Goal: Information Seeking & Learning: Learn about a topic

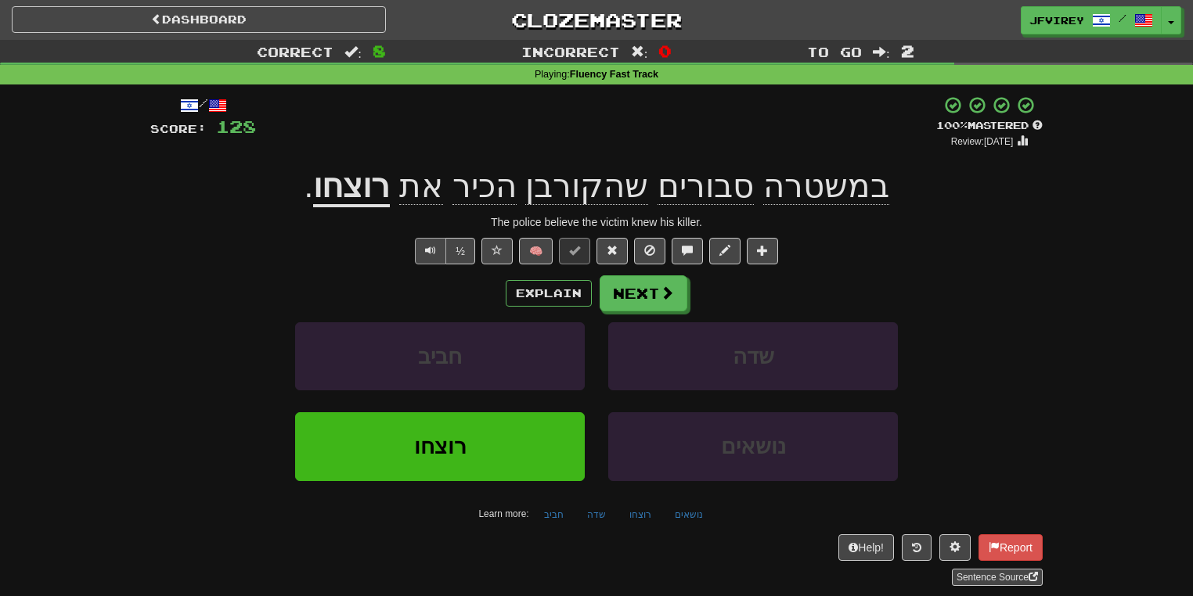
click at [428, 250] on span "Text-to-speech controls" at bounding box center [430, 250] width 11 height 11
click at [432, 252] on span "Text-to-speech controls" at bounding box center [430, 250] width 11 height 11
click at [423, 246] on button "Text-to-speech controls" at bounding box center [430, 251] width 31 height 27
click at [418, 249] on button "Text-to-speech controls" at bounding box center [430, 251] width 31 height 27
click at [616, 245] on span at bounding box center [611, 250] width 11 height 11
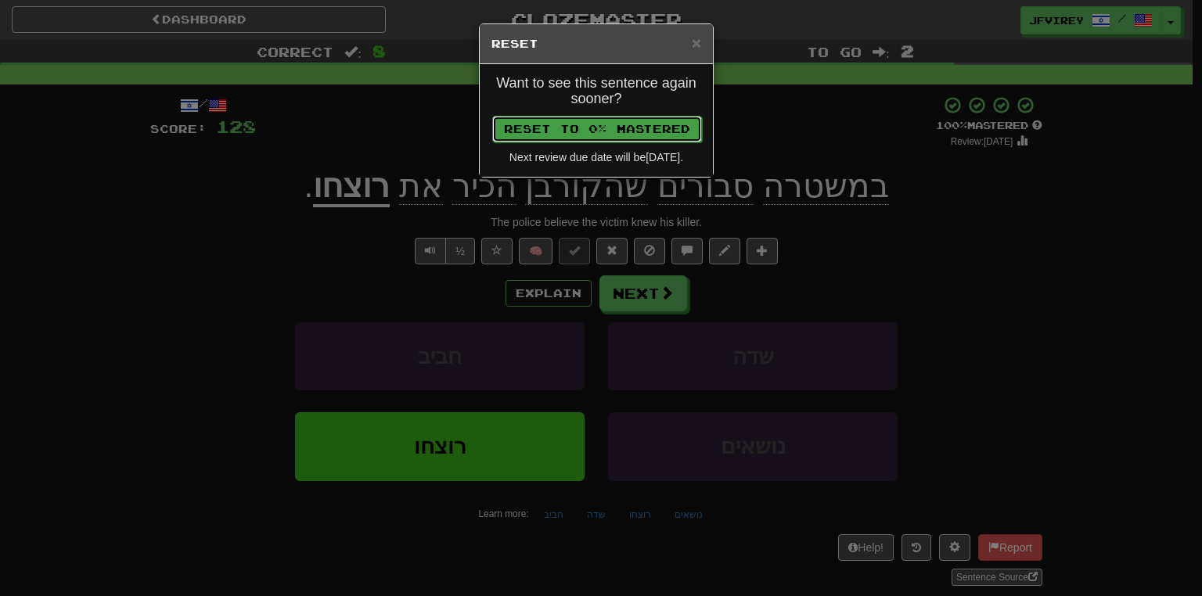
click at [604, 121] on button "Reset to 0% Mastered" at bounding box center [597, 129] width 210 height 27
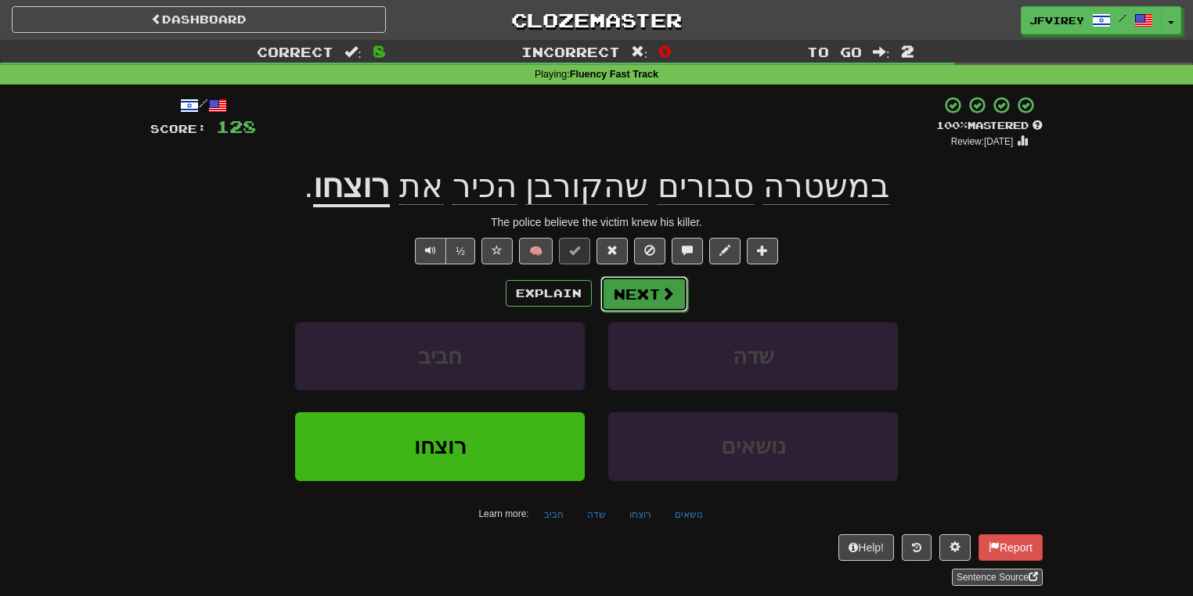
click at [661, 286] on span at bounding box center [667, 293] width 14 height 14
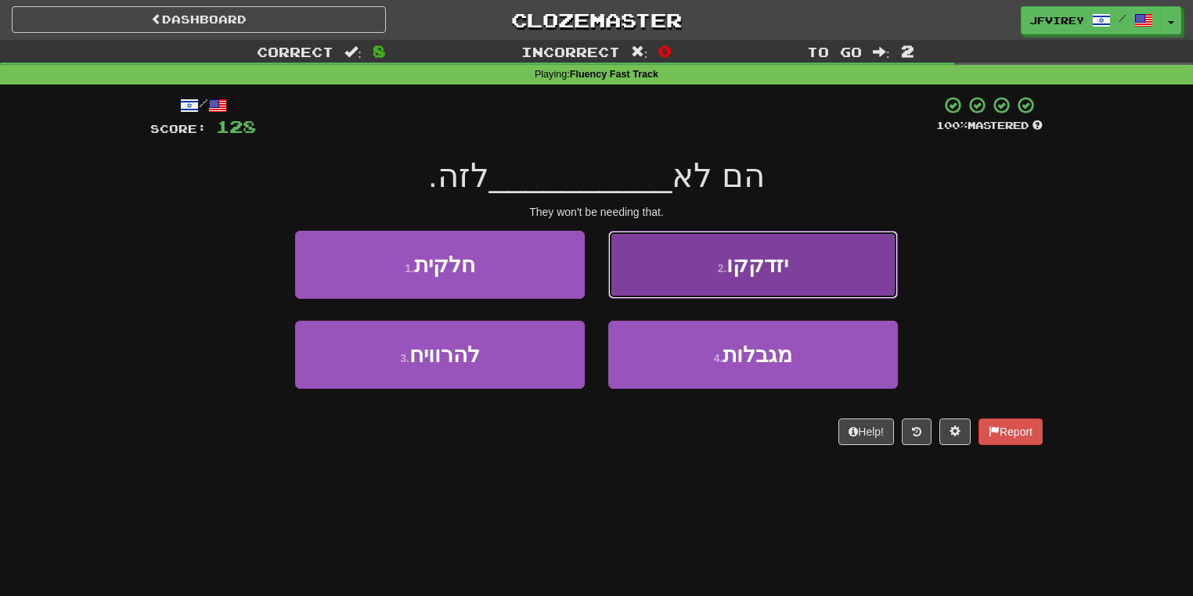
click at [794, 263] on button "2 . יזדקקו" at bounding box center [753, 265] width 290 height 68
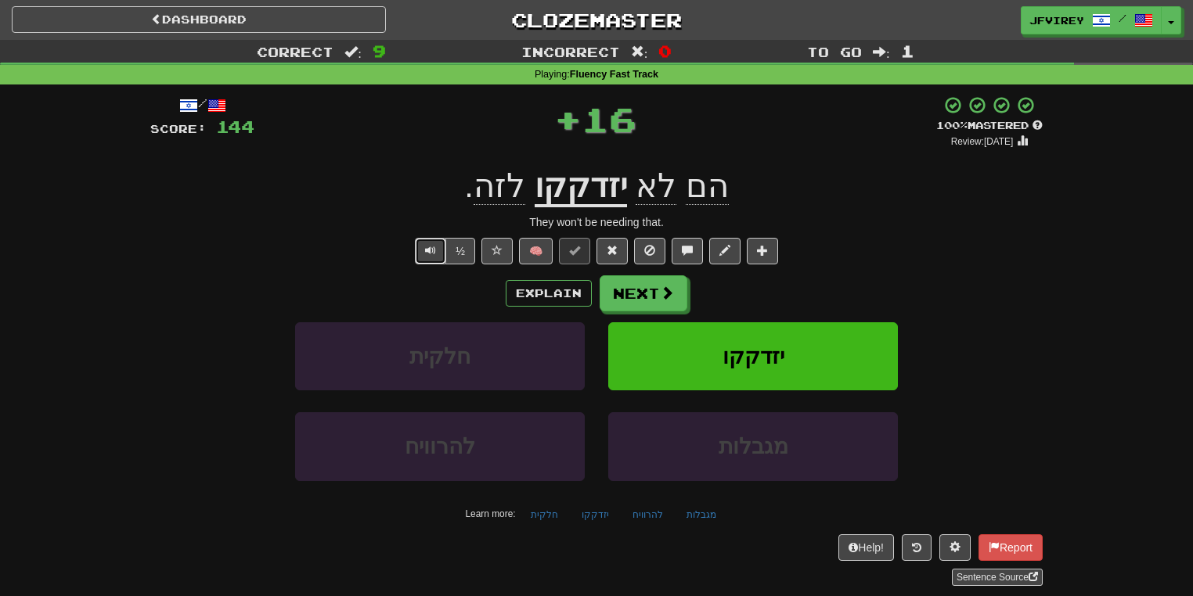
click at [430, 254] on span "Text-to-speech controls" at bounding box center [430, 250] width 11 height 11
click at [608, 294] on button "Next" at bounding box center [644, 294] width 88 height 36
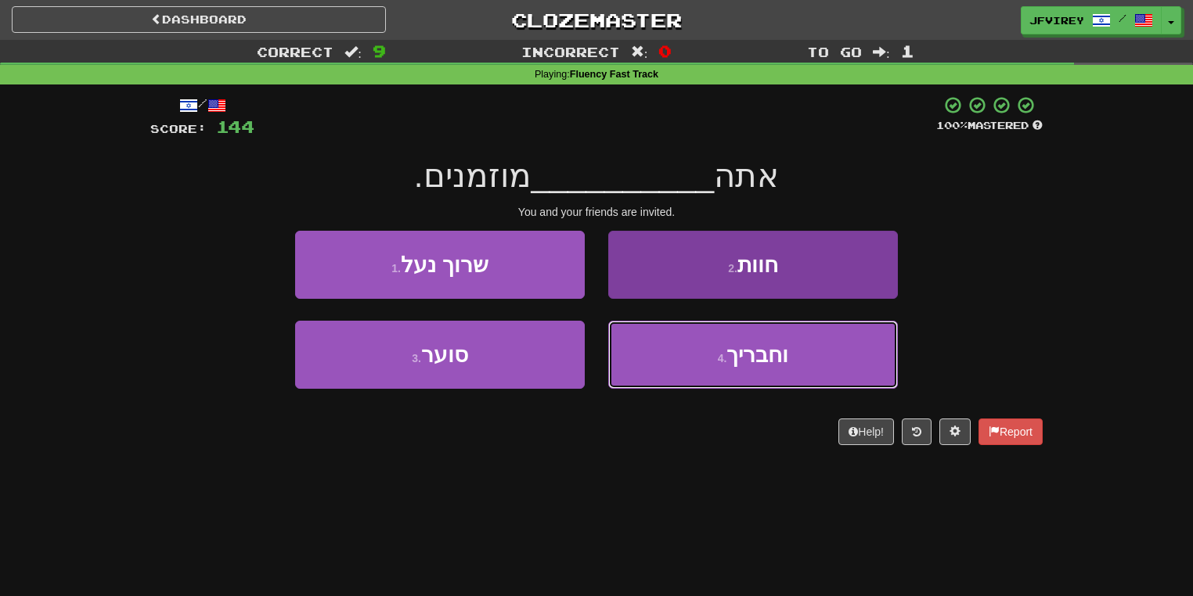
drag, startPoint x: 728, startPoint y: 372, endPoint x: 822, endPoint y: 373, distance: 94.7
click at [742, 372] on button "4 . וחבריך" at bounding box center [753, 355] width 290 height 68
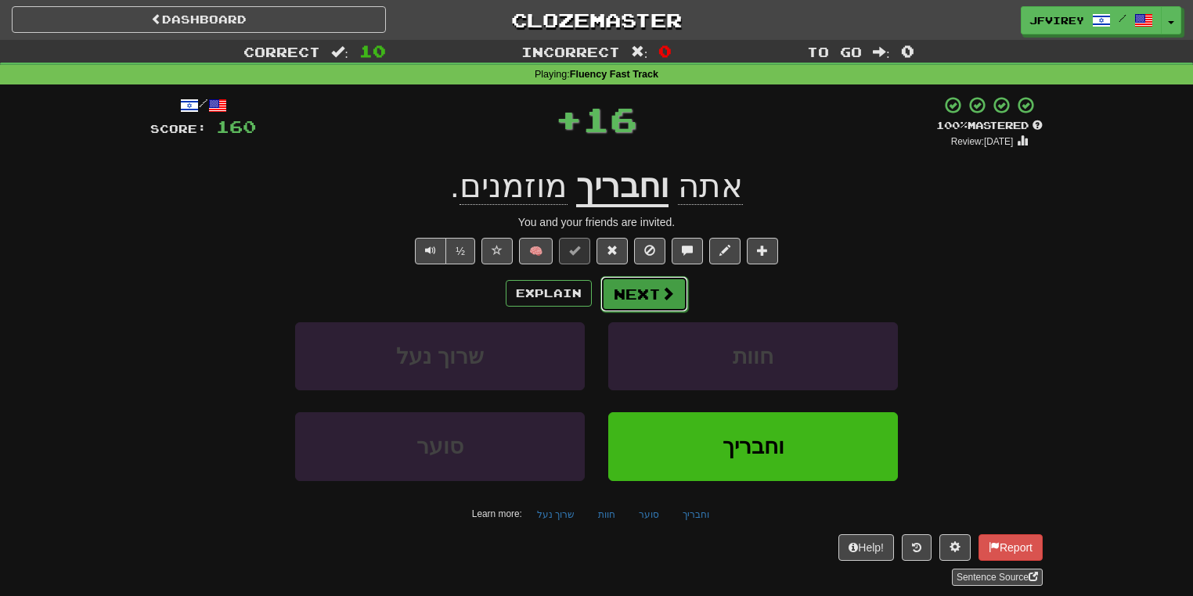
click at [644, 293] on button "Next" at bounding box center [644, 294] width 88 height 36
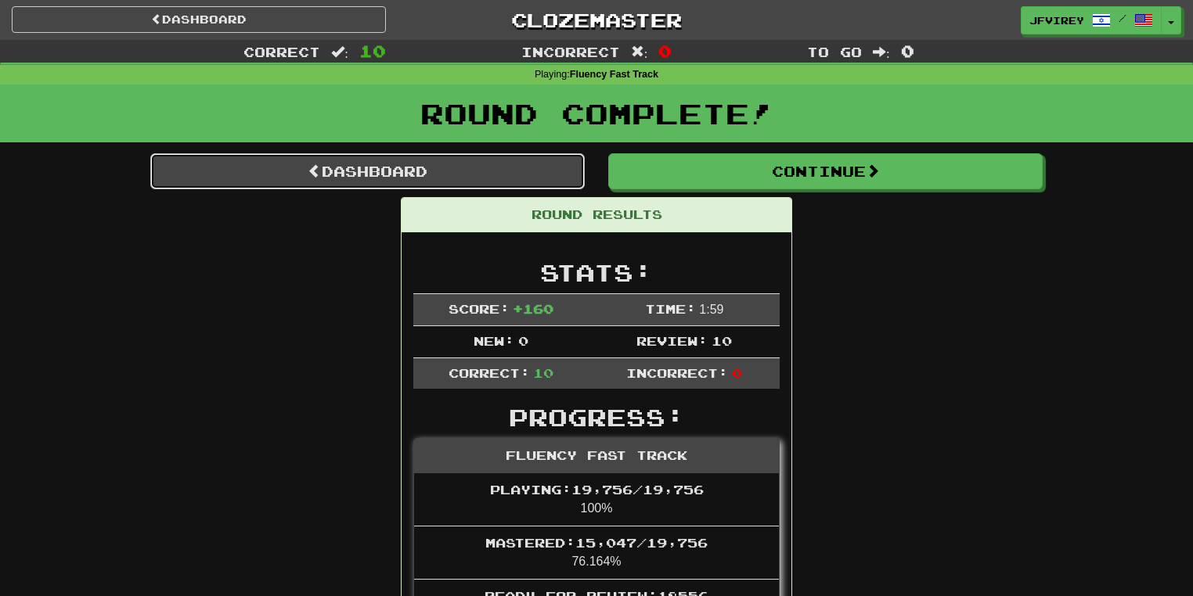
click at [439, 171] on link "Dashboard" at bounding box center [367, 171] width 434 height 36
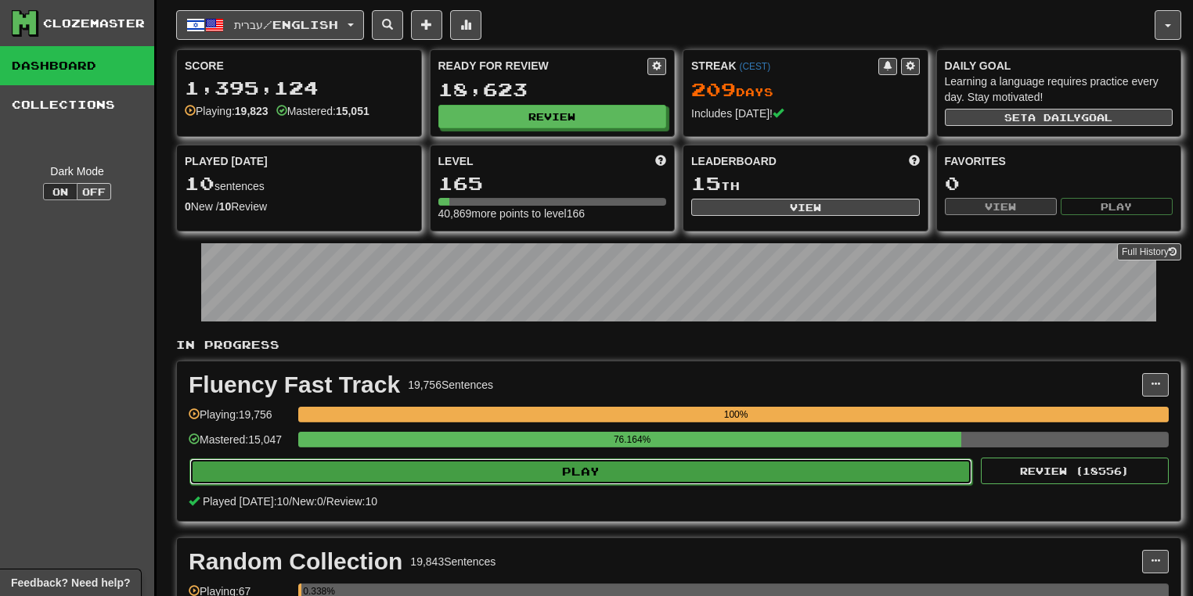
click at [561, 474] on button "Play" at bounding box center [580, 472] width 783 height 27
select select "**"
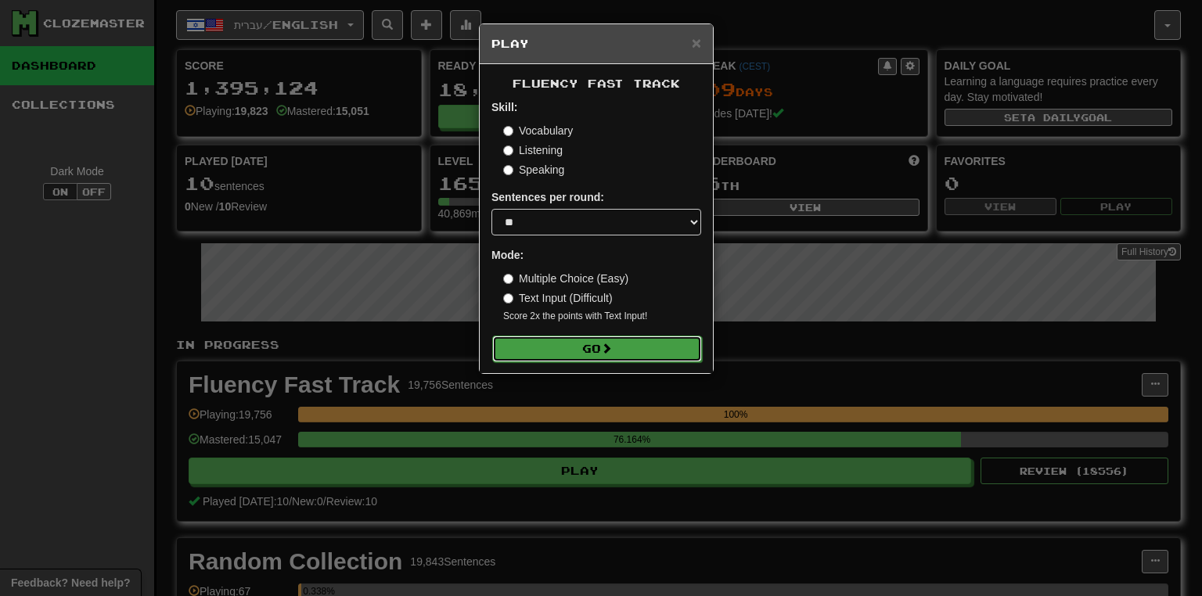
click at [608, 344] on span at bounding box center [606, 348] width 11 height 11
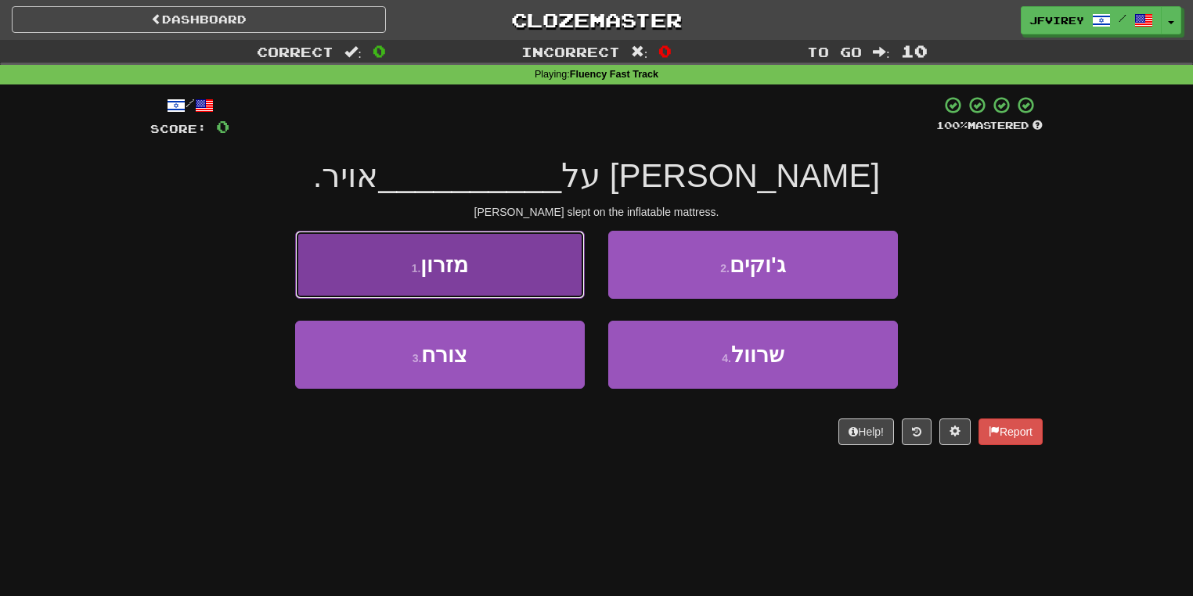
click at [532, 271] on button "1 . מזרון" at bounding box center [440, 265] width 290 height 68
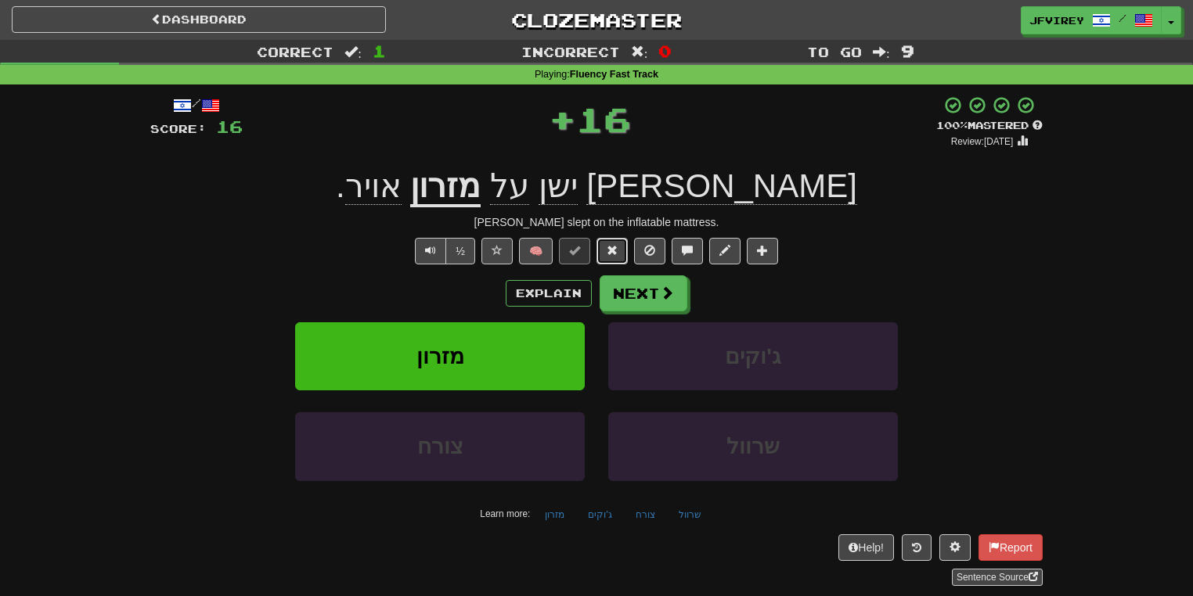
click at [607, 259] on button at bounding box center [611, 251] width 31 height 27
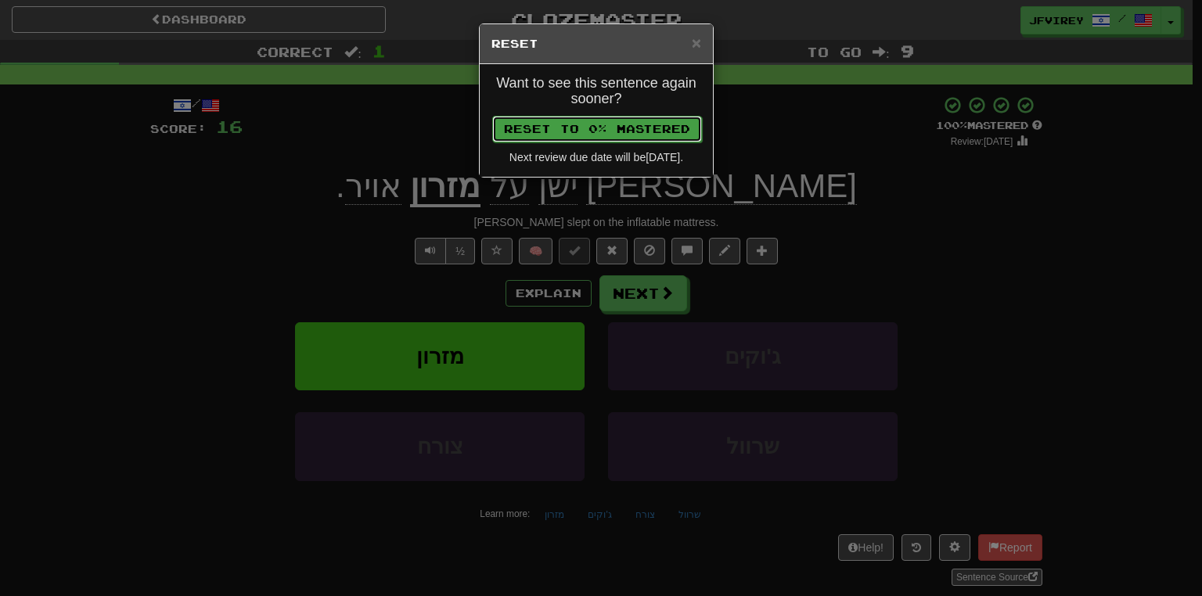
click at [578, 128] on button "Reset to 0% Mastered" at bounding box center [597, 129] width 210 height 27
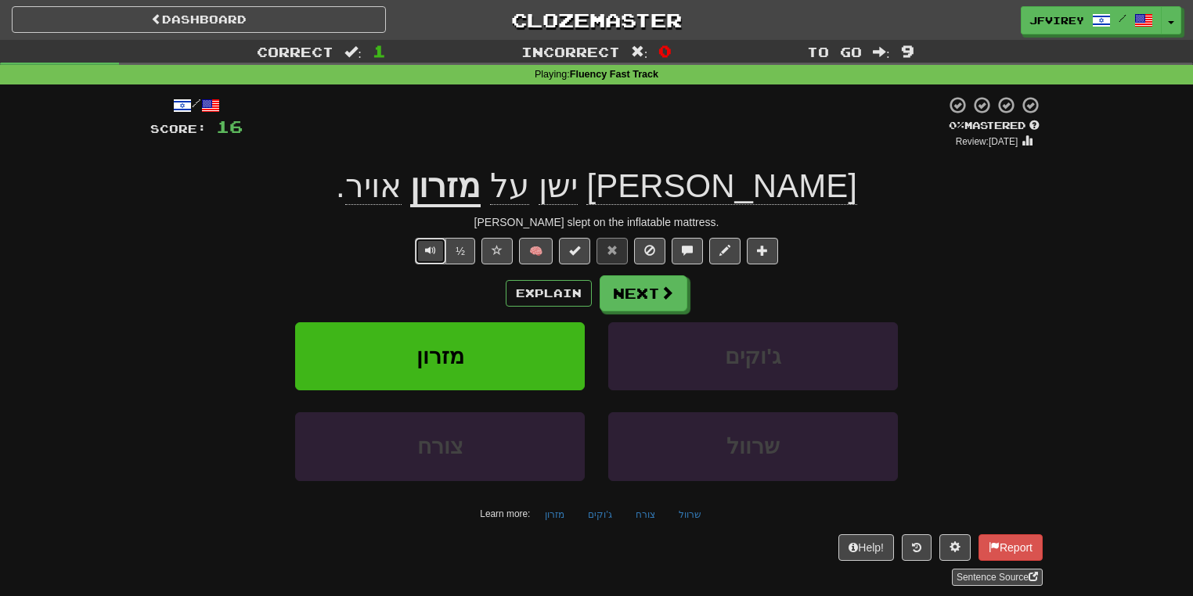
click at [435, 250] on span "Text-to-speech controls" at bounding box center [430, 250] width 11 height 11
click at [480, 187] on u "מזרון" at bounding box center [445, 187] width 70 height 40
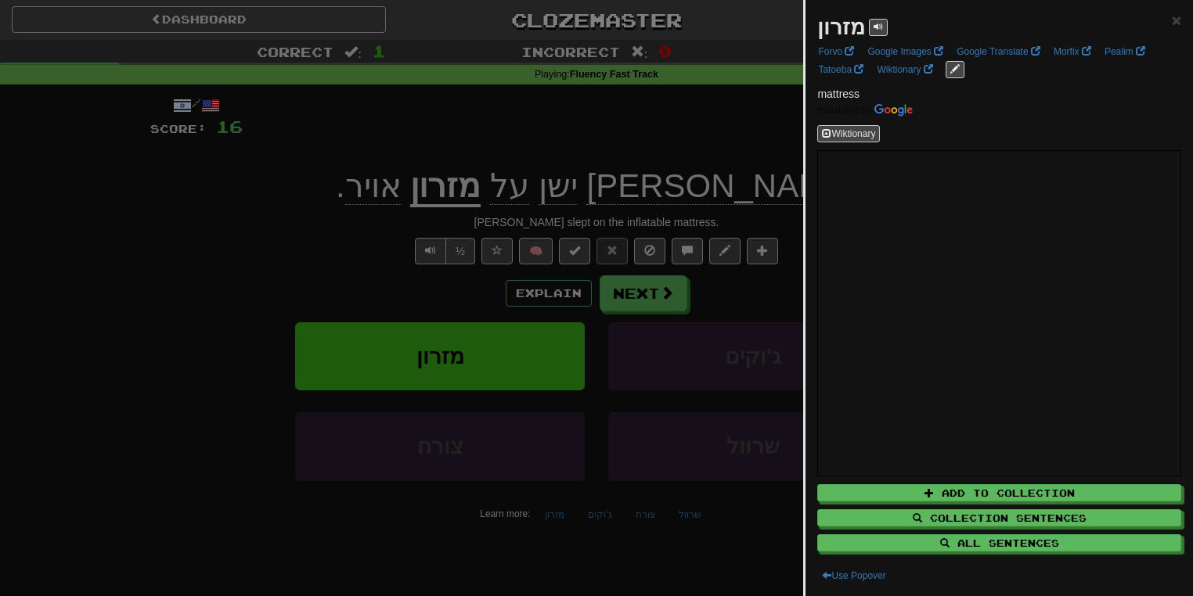
click at [369, 216] on div at bounding box center [596, 298] width 1193 height 596
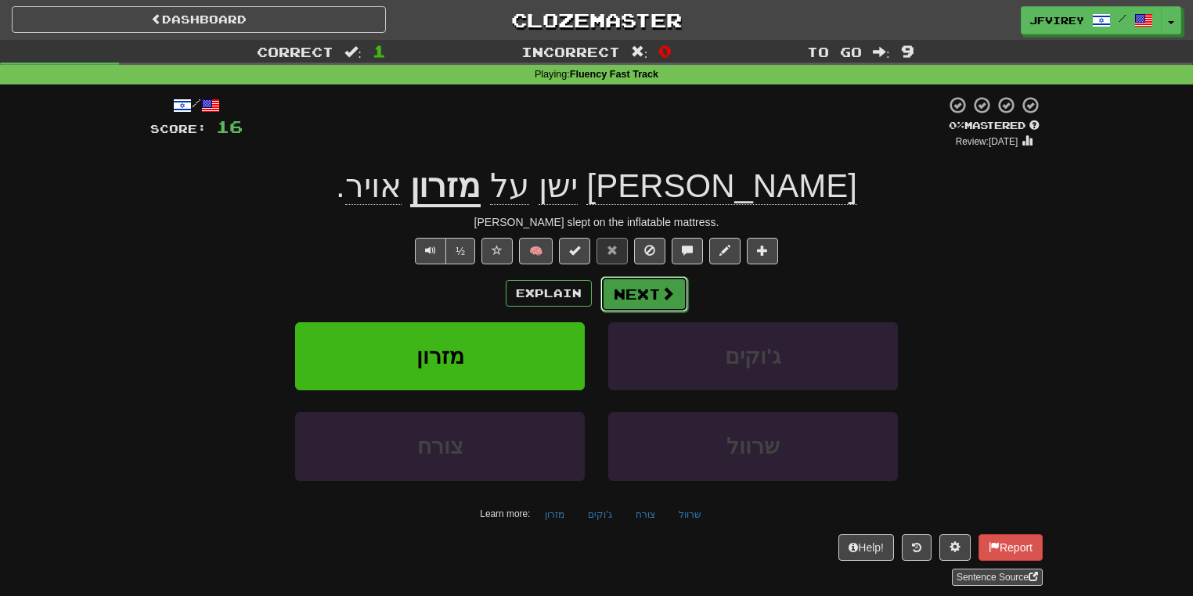
click at [608, 293] on button "Next" at bounding box center [644, 294] width 88 height 36
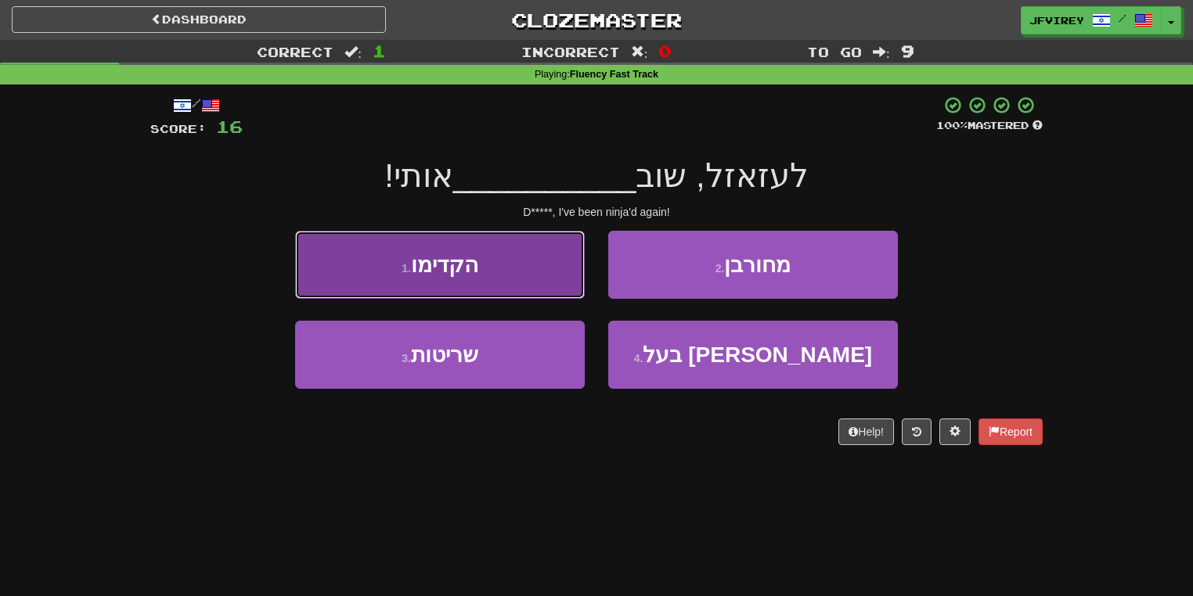
click at [529, 263] on button "1 . הקדימו" at bounding box center [440, 265] width 290 height 68
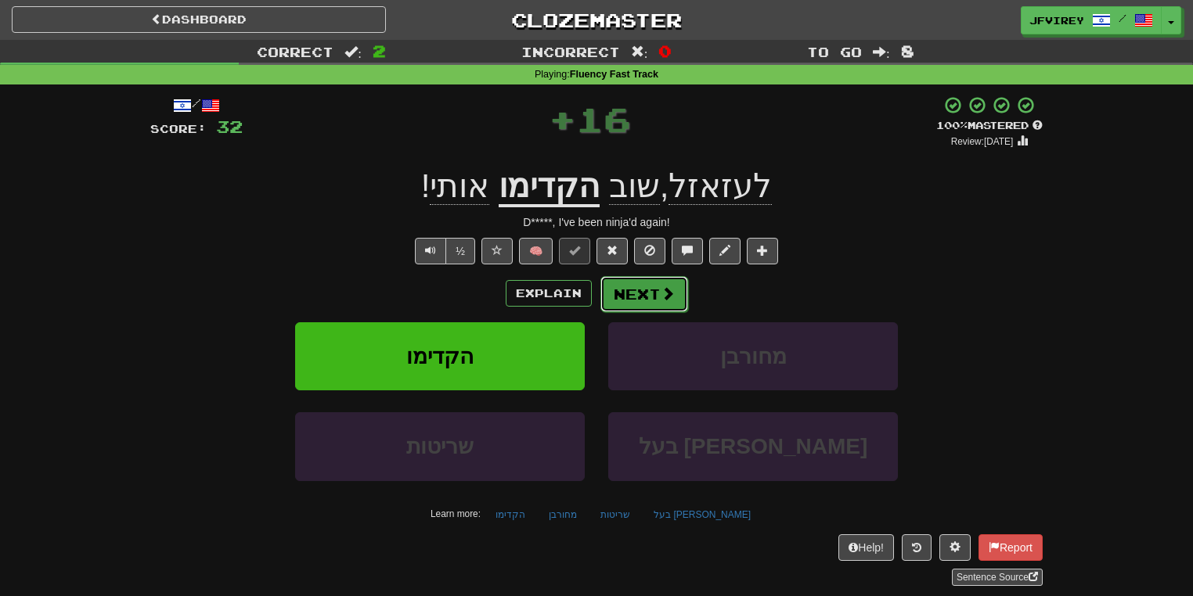
click at [626, 294] on button "Next" at bounding box center [644, 294] width 88 height 36
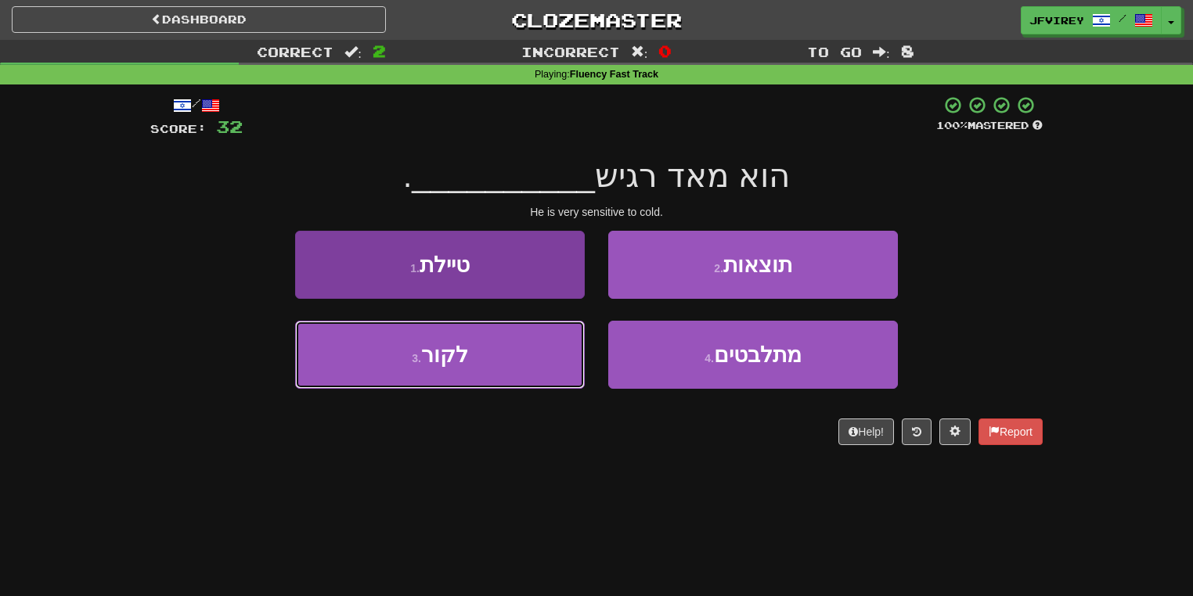
drag, startPoint x: 488, startPoint y: 382, endPoint x: 518, endPoint y: 362, distance: 35.6
click at [491, 379] on button "3 . [GEOGRAPHIC_DATA]" at bounding box center [440, 355] width 290 height 68
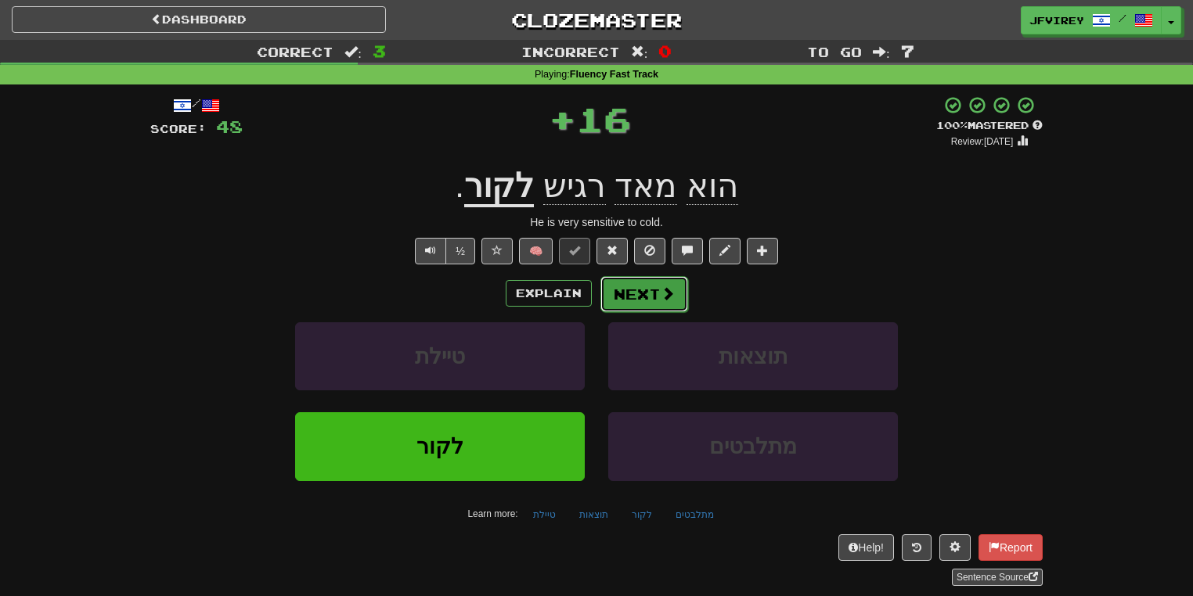
click at [647, 295] on button "Next" at bounding box center [644, 294] width 88 height 36
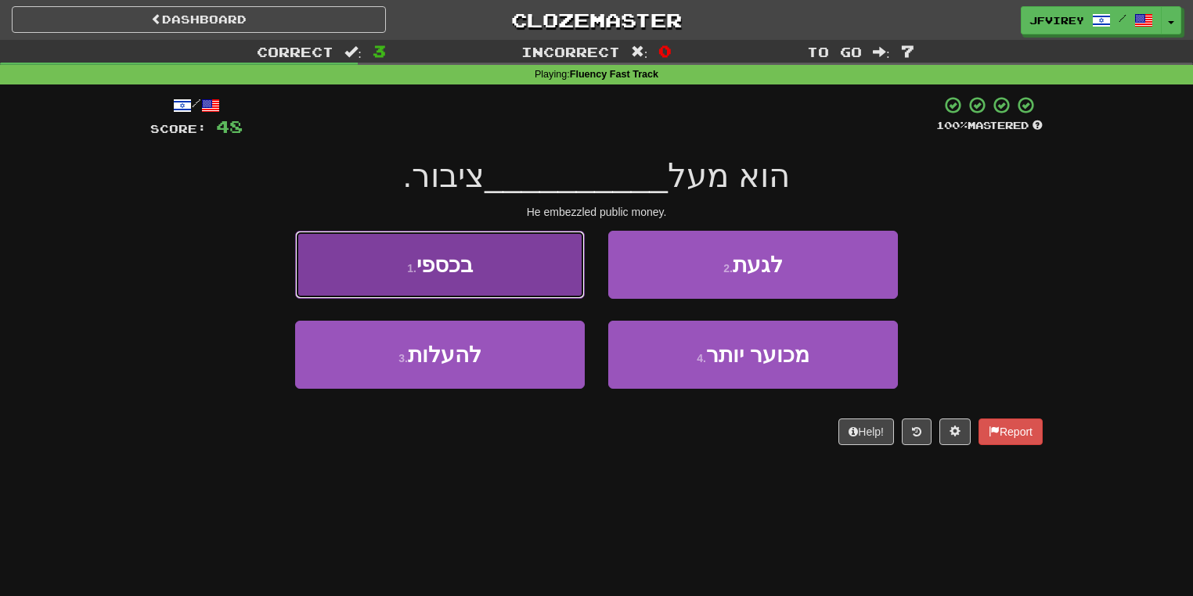
click at [529, 286] on button "1 . בכספי" at bounding box center [440, 265] width 290 height 68
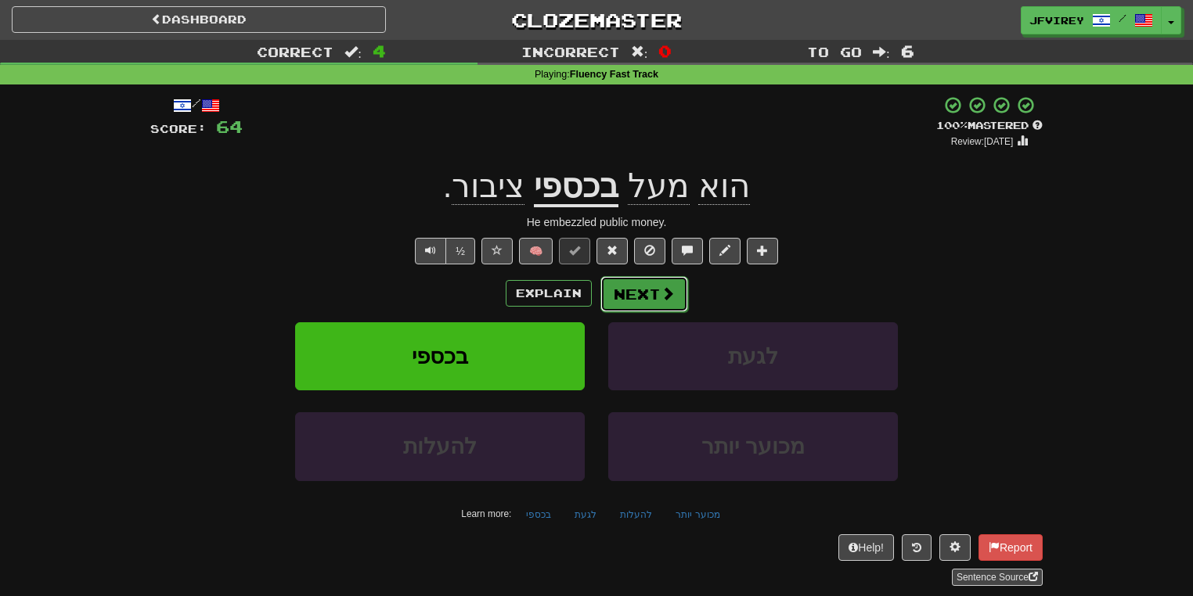
click at [628, 286] on button "Next" at bounding box center [644, 294] width 88 height 36
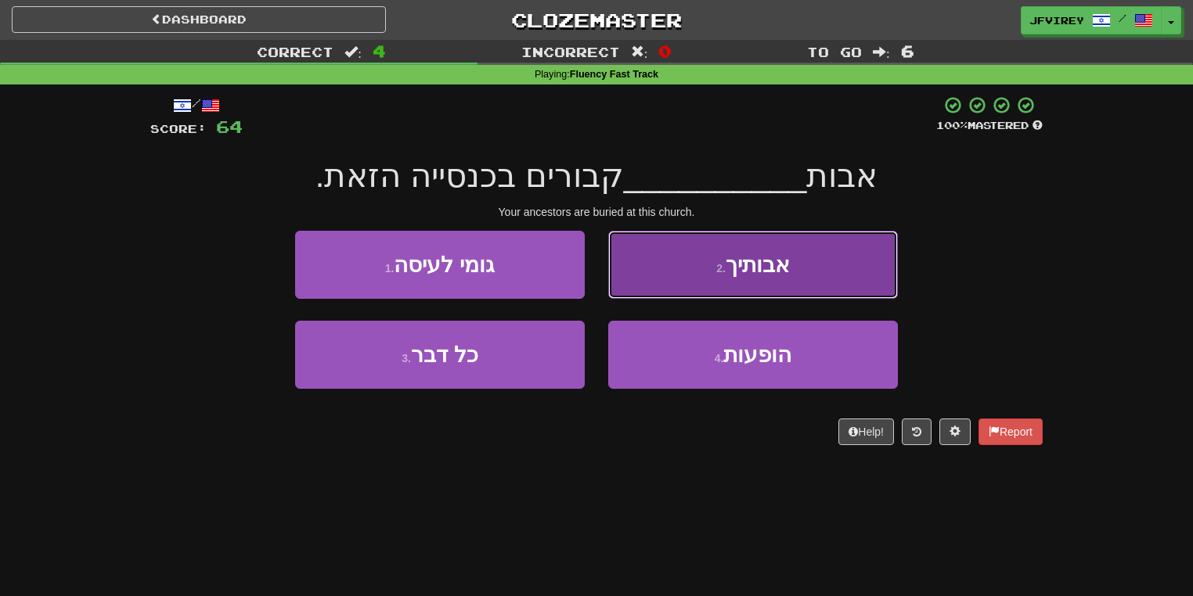
click at [689, 249] on button "2 . [GEOGRAPHIC_DATA]" at bounding box center [753, 265] width 290 height 68
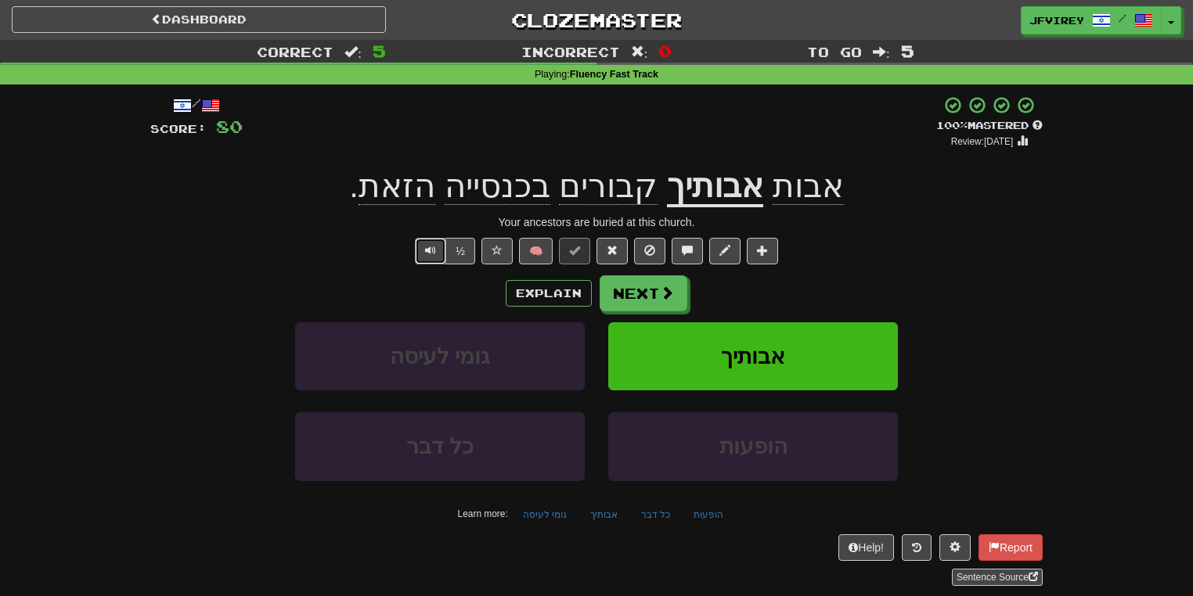
click at [418, 265] on div "/ Score: 80 + 16 100 % Mastered Review: [DATE] אבות אבותיך קבורים בכנסייה הזאת …" at bounding box center [596, 340] width 892 height 491
click at [437, 241] on button "Text-to-speech controls" at bounding box center [430, 251] width 31 height 27
click at [632, 293] on button "Next" at bounding box center [644, 294] width 88 height 36
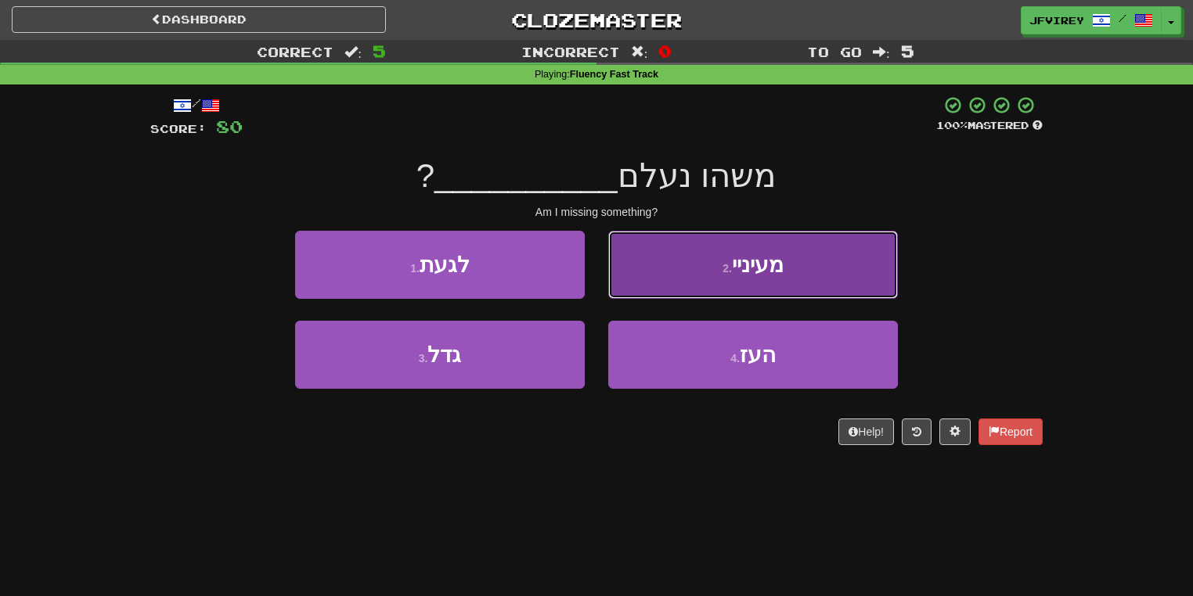
click at [771, 275] on span "מעיניי" at bounding box center [758, 265] width 52 height 24
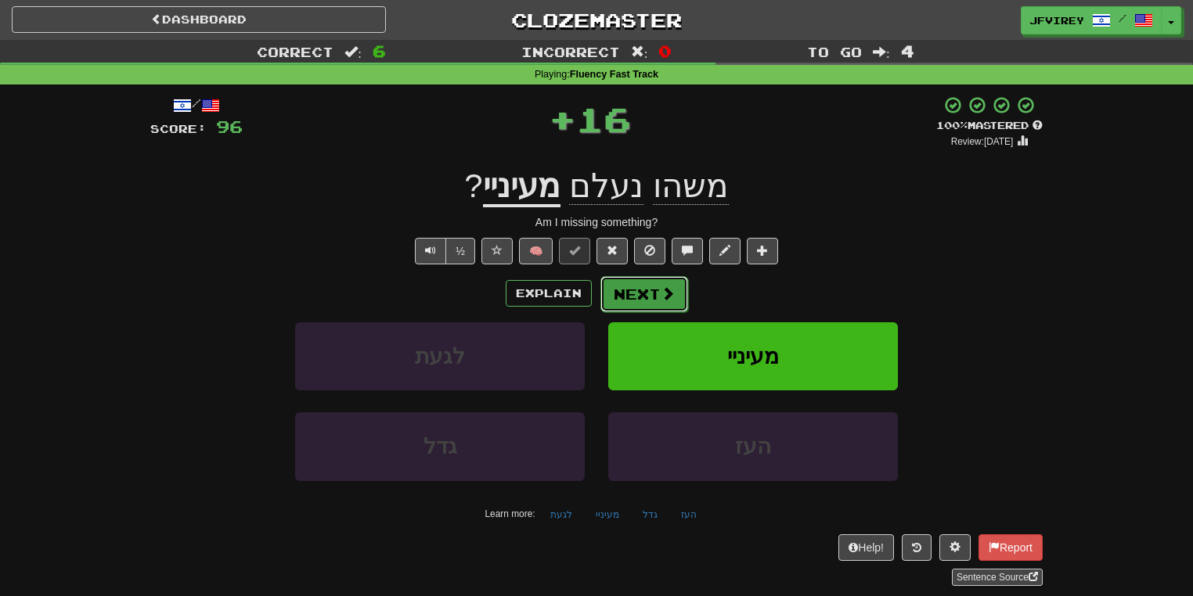
click at [627, 291] on button "Next" at bounding box center [644, 294] width 88 height 36
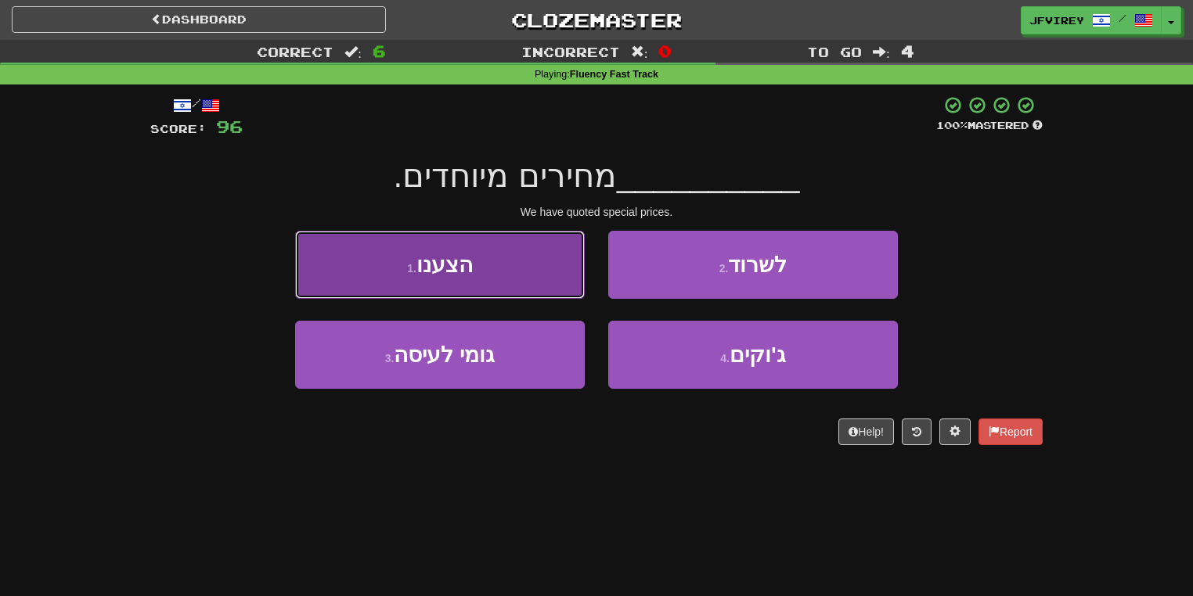
click at [458, 282] on button "1 . הצענו" at bounding box center [440, 265] width 290 height 68
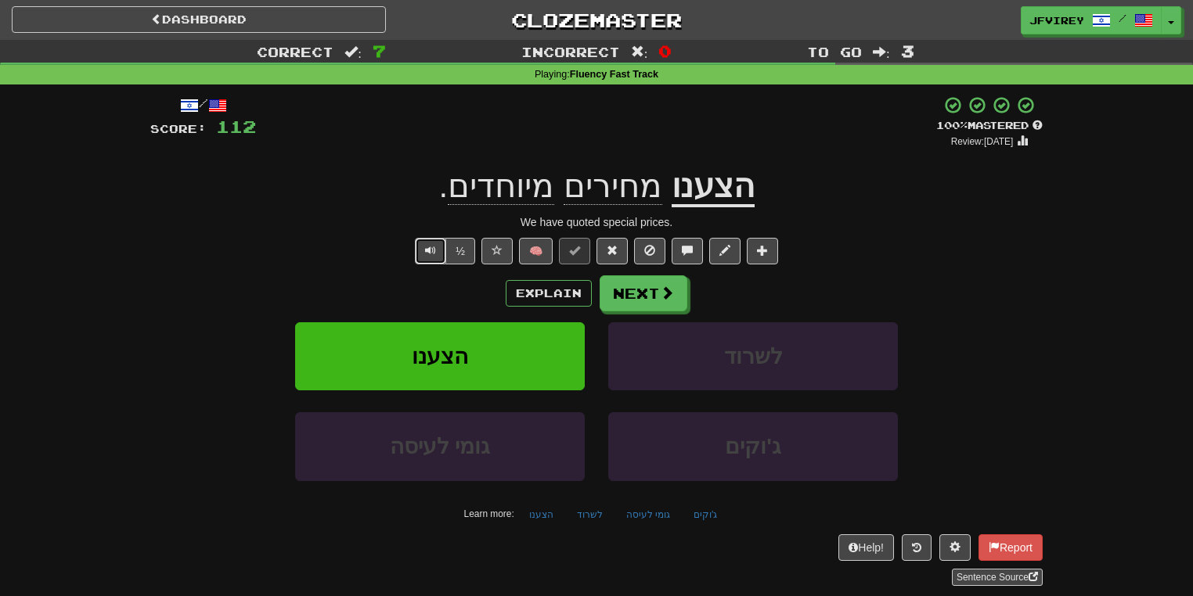
click at [437, 254] on button "Text-to-speech controls" at bounding box center [430, 251] width 31 height 27
click at [646, 294] on button "Next" at bounding box center [644, 294] width 88 height 36
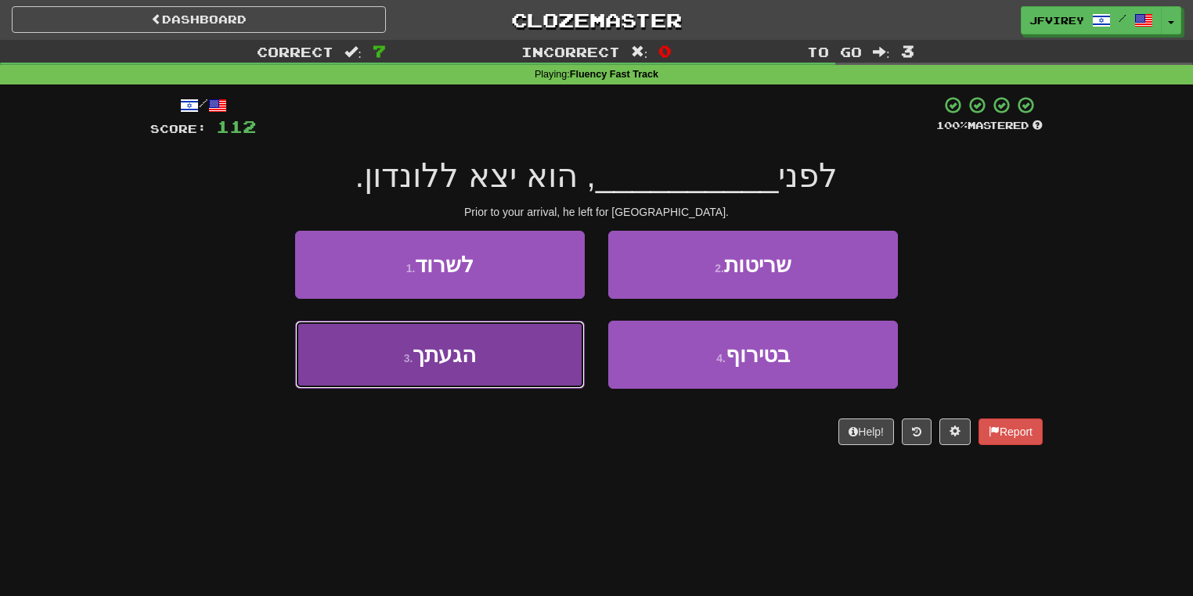
click at [537, 368] on button "3 . הגעתך" at bounding box center [440, 355] width 290 height 68
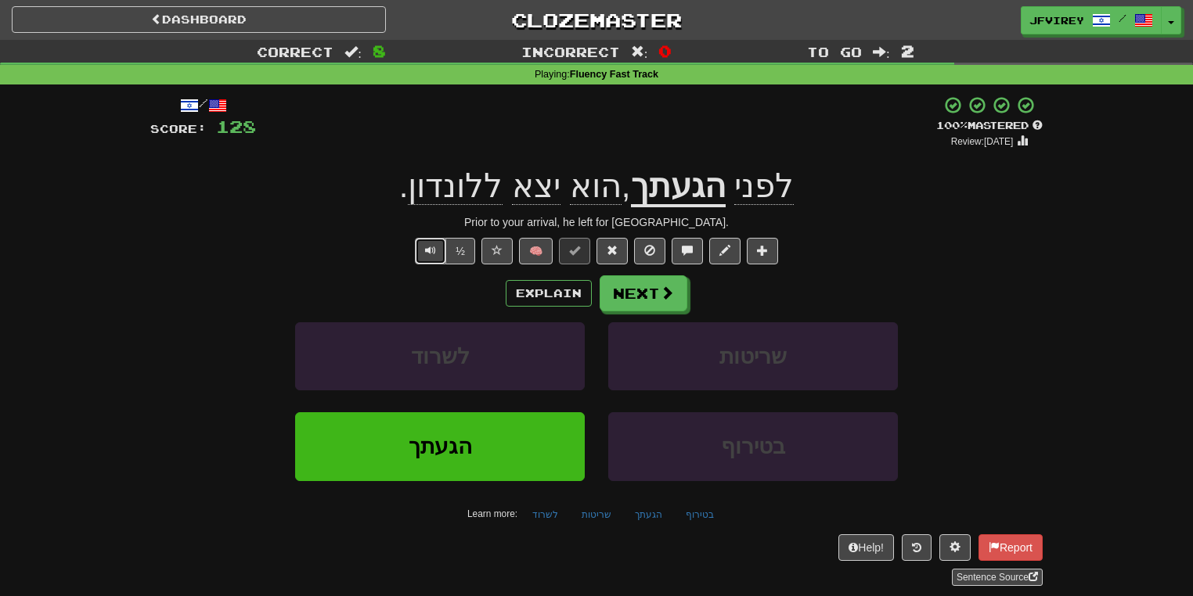
click at [434, 247] on span "Text-to-speech controls" at bounding box center [430, 250] width 11 height 11
click at [660, 288] on span at bounding box center [667, 293] width 14 height 14
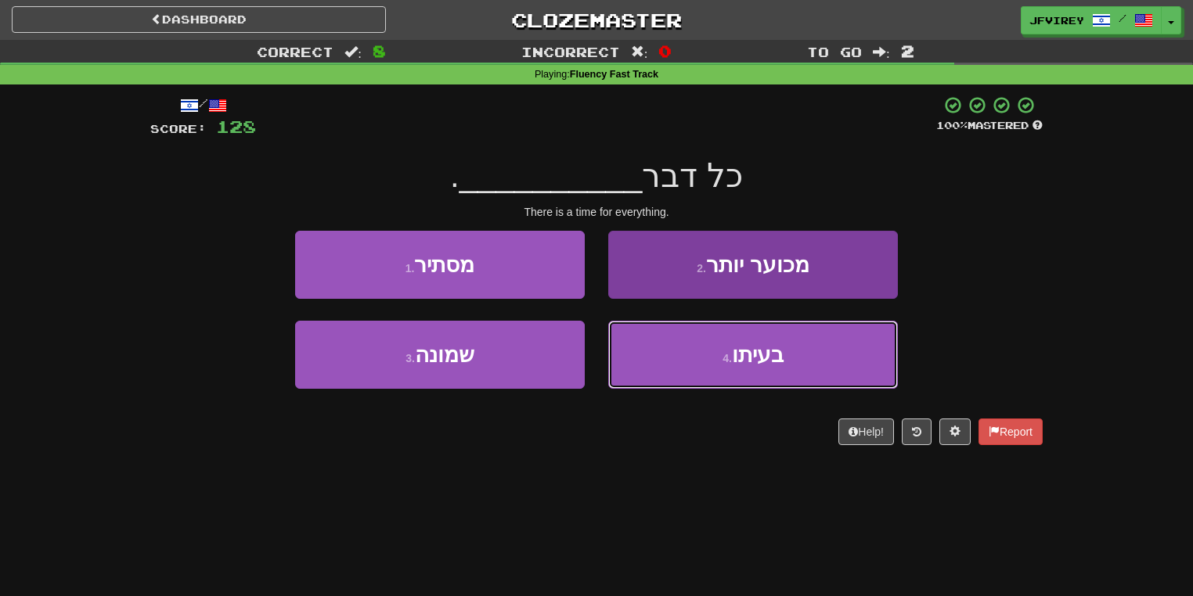
drag, startPoint x: 673, startPoint y: 333, endPoint x: 725, endPoint y: 360, distance: 58.8
click at [709, 351] on button "4 . בעיתו" at bounding box center [753, 355] width 290 height 68
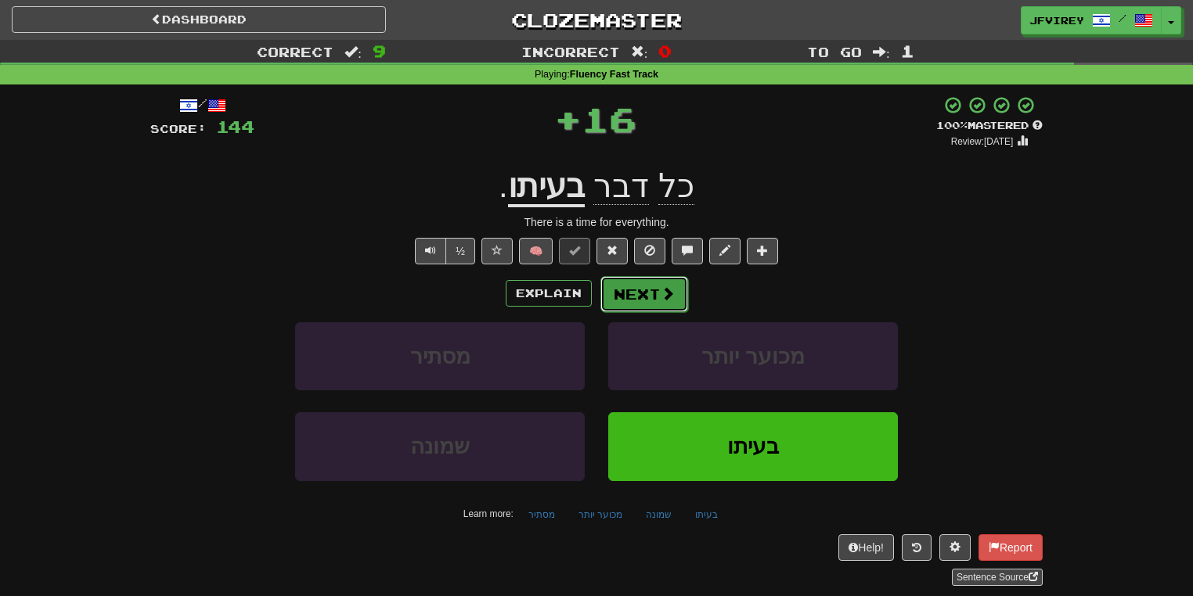
click at [660, 292] on span at bounding box center [667, 293] width 14 height 14
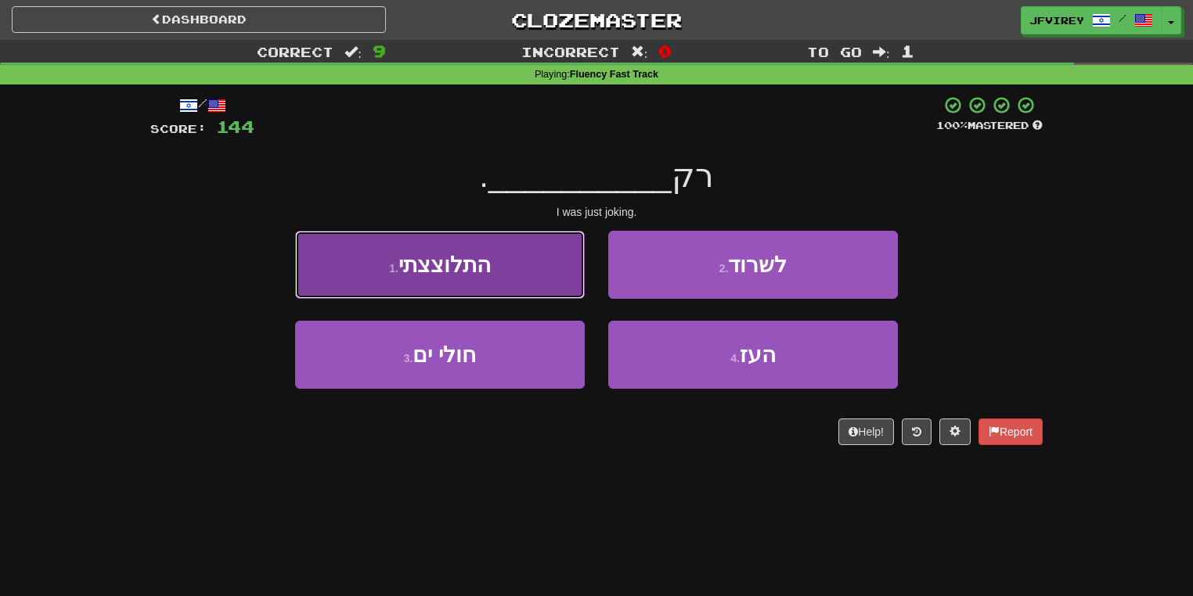
click at [493, 279] on button "1 . התלוצצתי" at bounding box center [440, 265] width 290 height 68
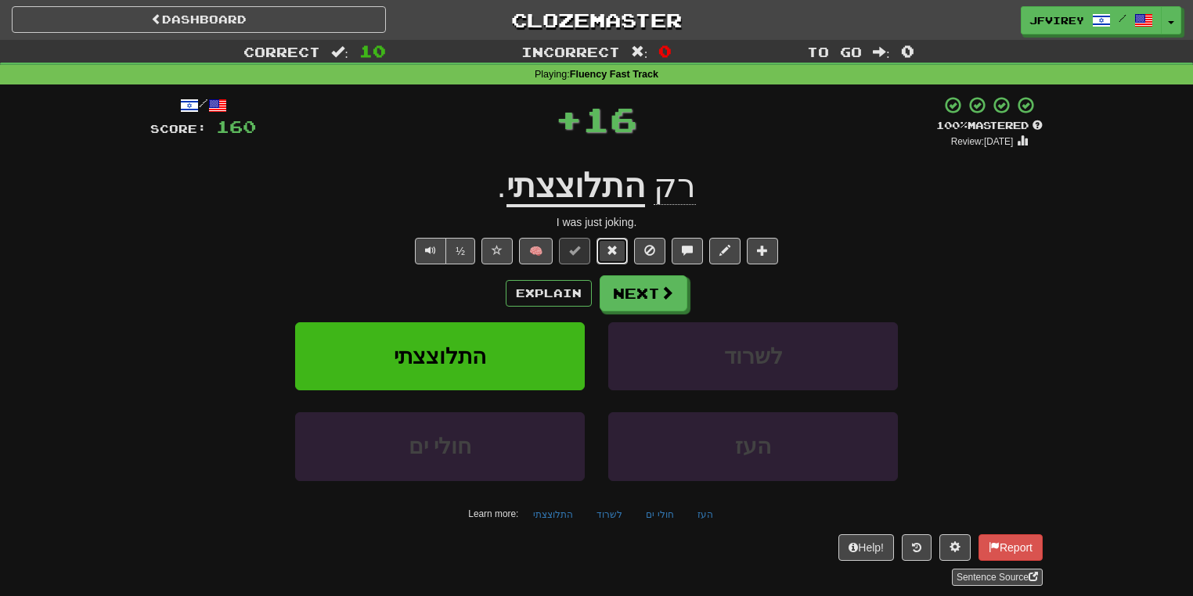
click at [614, 251] on span at bounding box center [611, 250] width 11 height 11
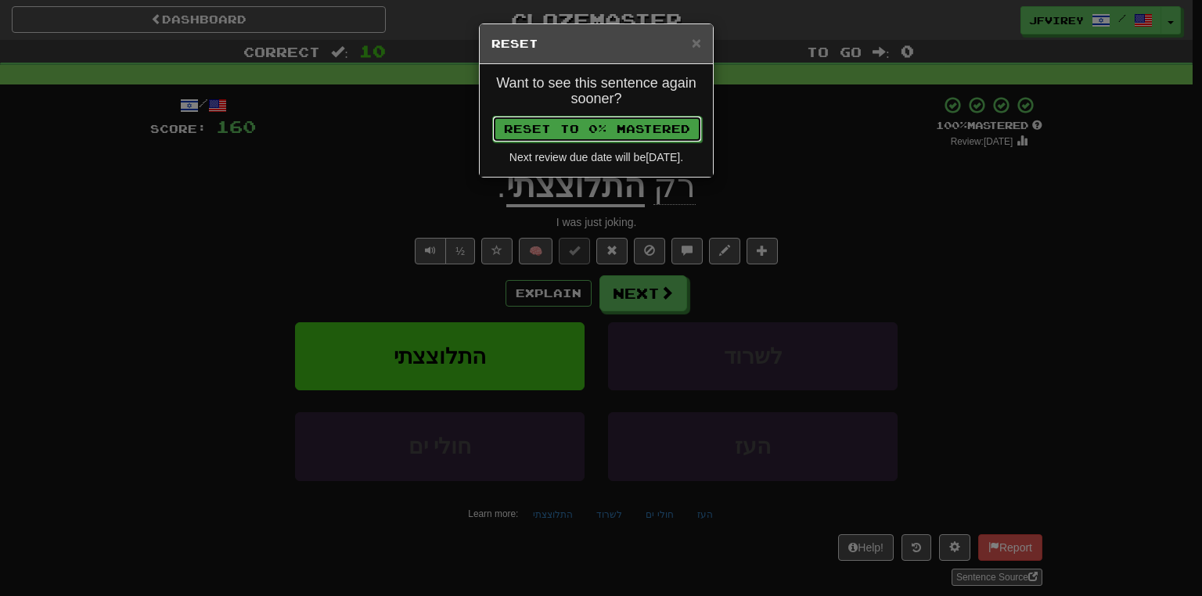
click at [585, 120] on button "Reset to 0% Mastered" at bounding box center [597, 129] width 210 height 27
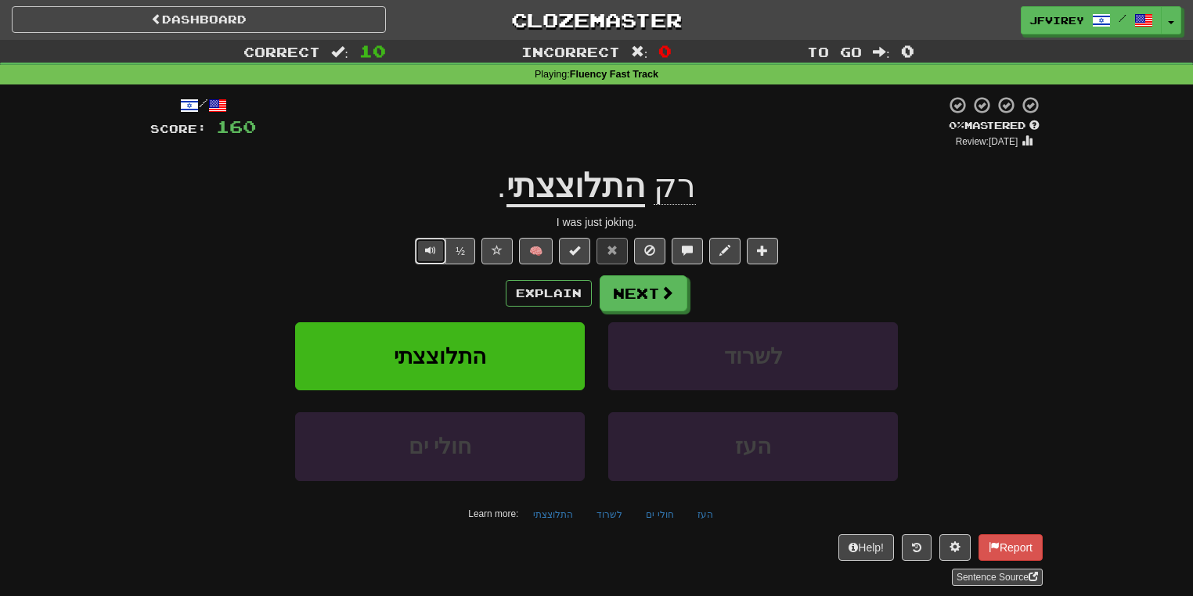
click at [424, 250] on button "Text-to-speech controls" at bounding box center [430, 251] width 31 height 27
click at [648, 304] on button "Next" at bounding box center [644, 294] width 88 height 36
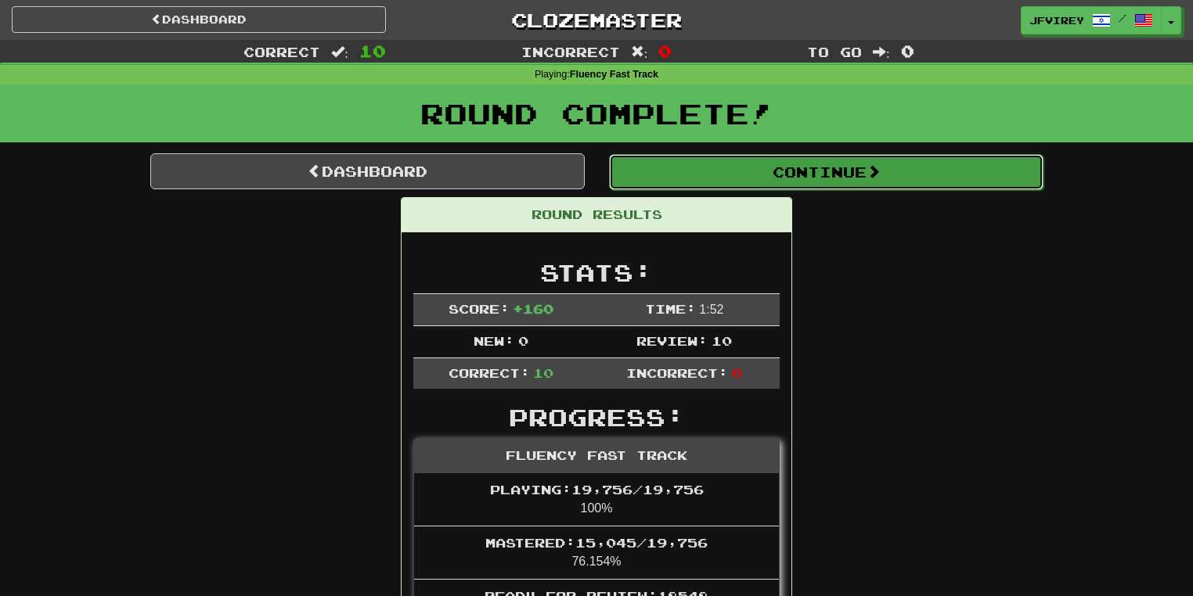
click at [669, 172] on button "Continue" at bounding box center [826, 172] width 434 height 36
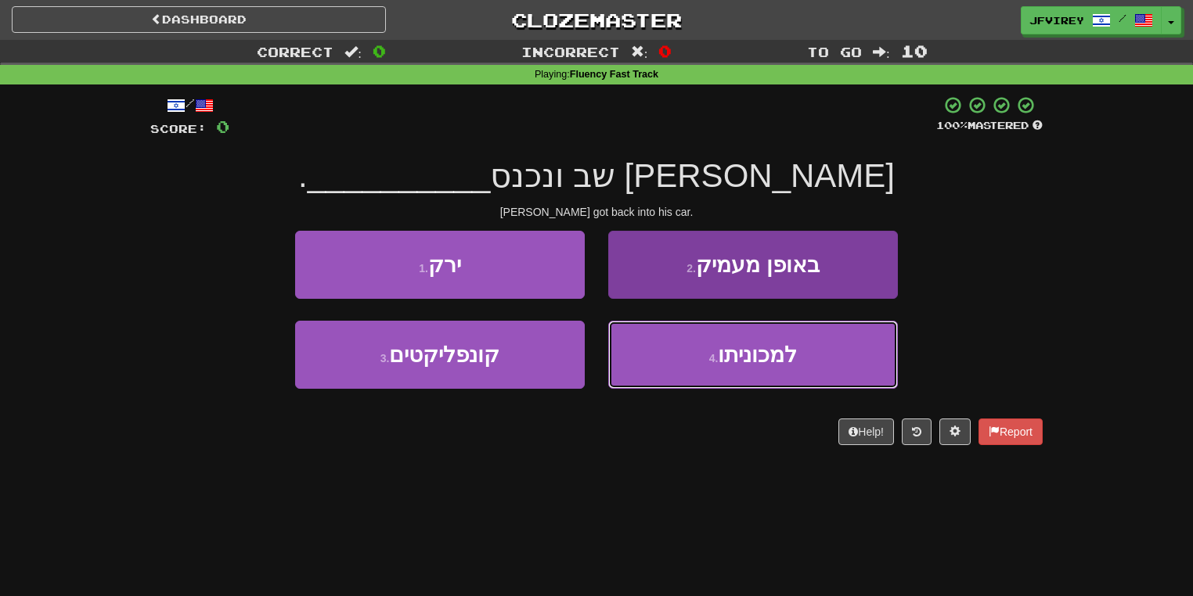
drag, startPoint x: 753, startPoint y: 336, endPoint x: 845, endPoint y: 356, distance: 94.4
click at [772, 347] on button "4 . למכוניתו" at bounding box center [753, 355] width 290 height 68
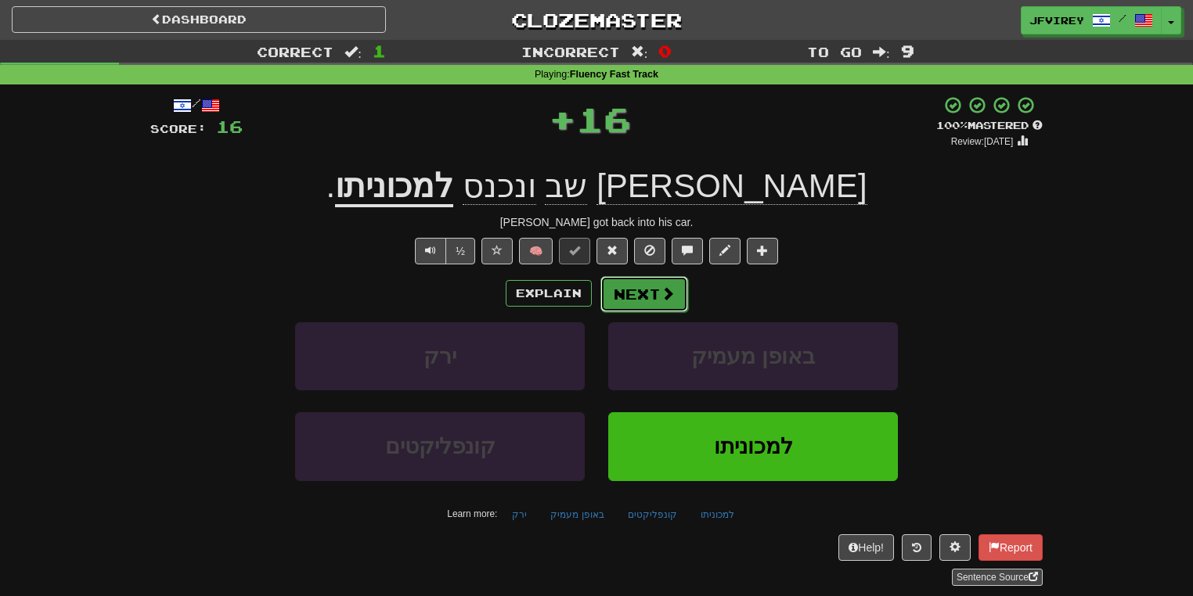
click at [651, 288] on button "Next" at bounding box center [644, 294] width 88 height 36
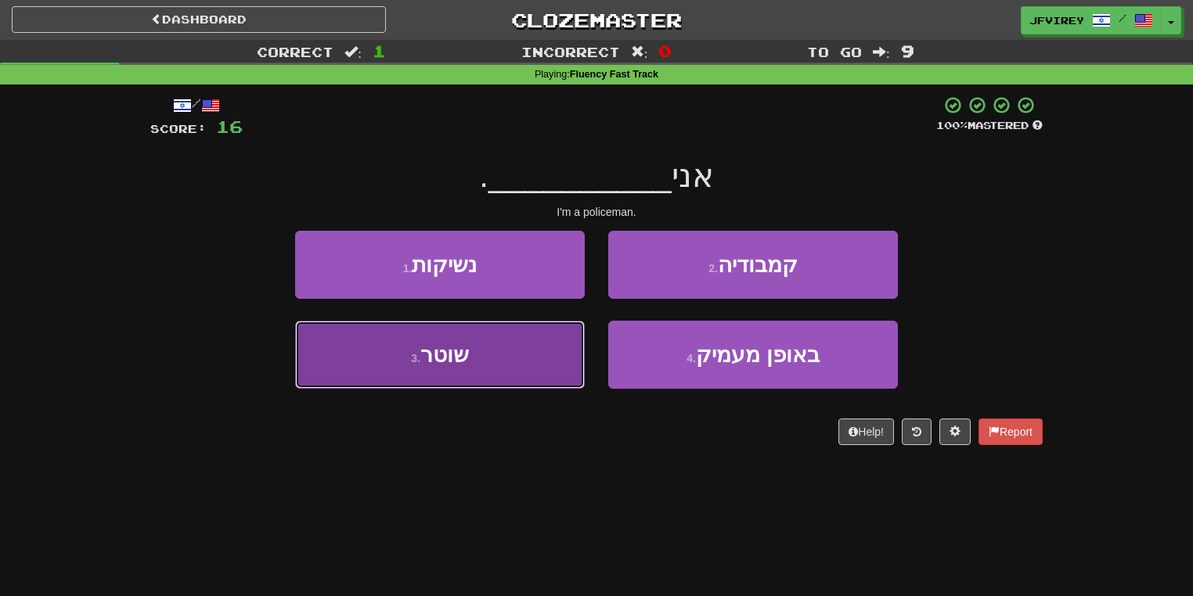
click at [544, 380] on button "3 . שוטר" at bounding box center [440, 355] width 290 height 68
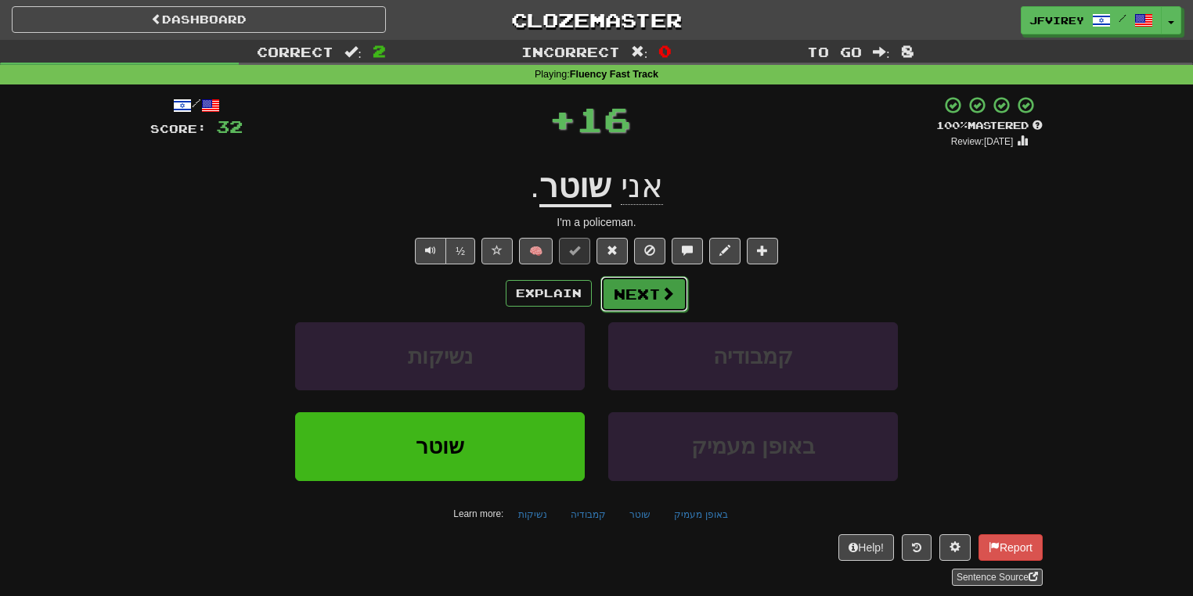
click at [655, 280] on button "Next" at bounding box center [644, 294] width 88 height 36
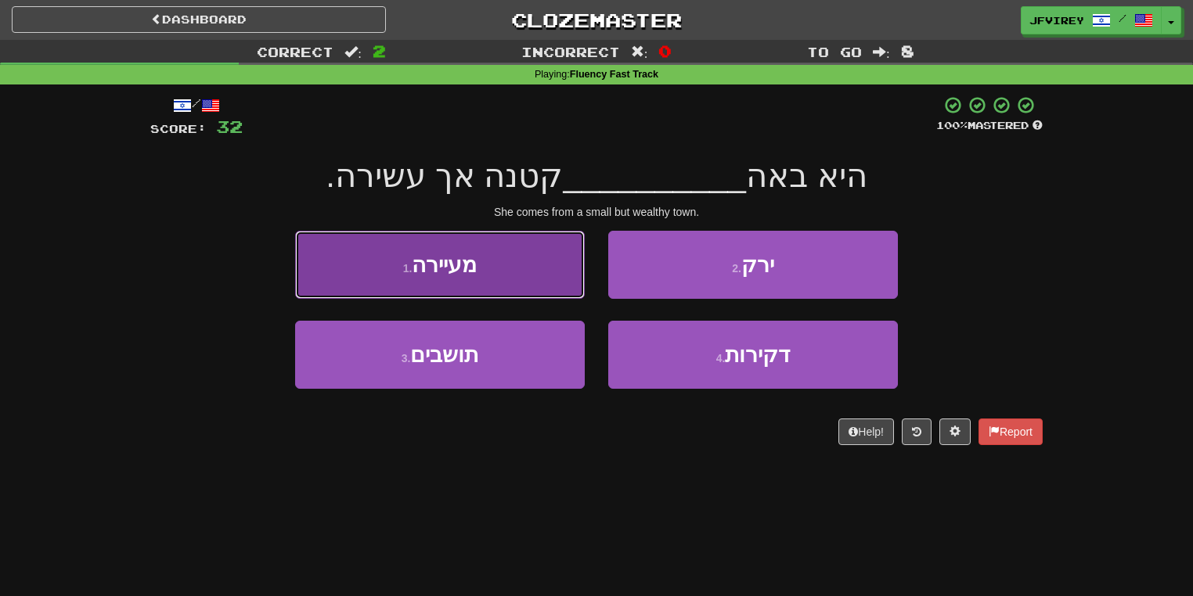
click at [538, 283] on button "1 . מעיירה" at bounding box center [440, 265] width 290 height 68
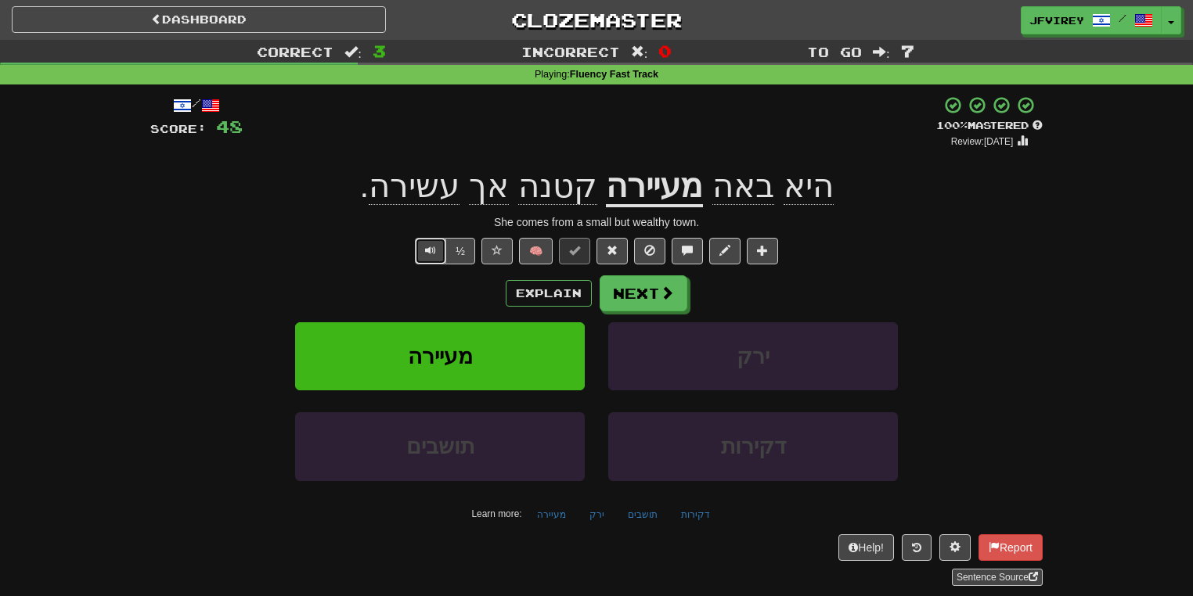
click at [429, 250] on span "Text-to-speech controls" at bounding box center [430, 250] width 11 height 11
click at [426, 257] on button "Text-to-speech controls" at bounding box center [430, 251] width 31 height 27
click at [661, 290] on span at bounding box center [667, 293] width 14 height 14
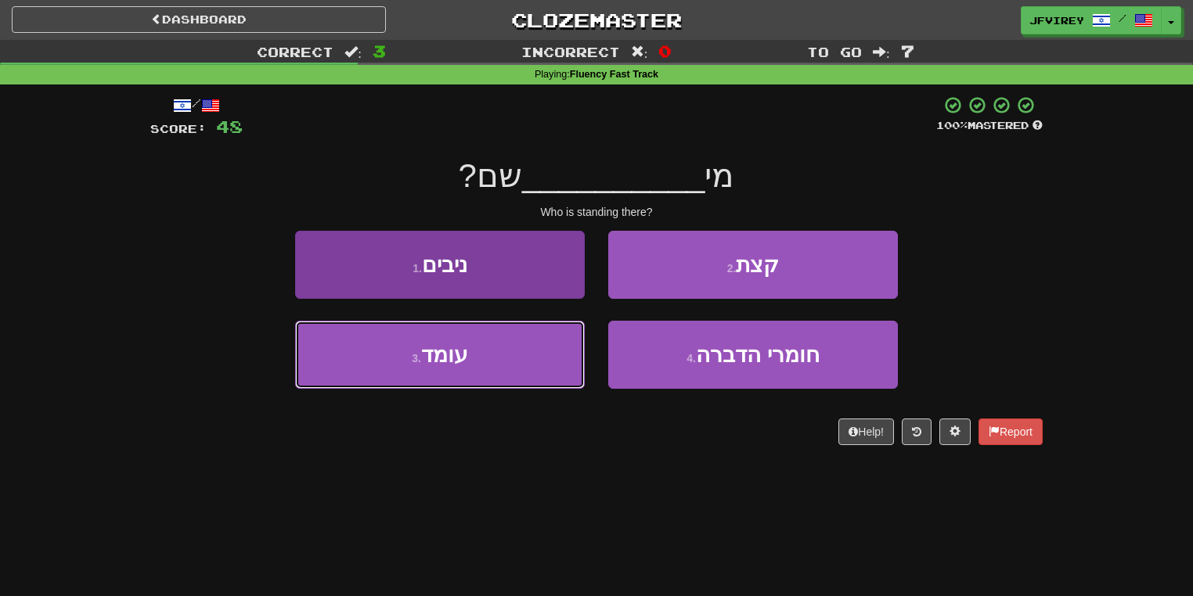
click at [486, 360] on button "3 . עומד" at bounding box center [440, 355] width 290 height 68
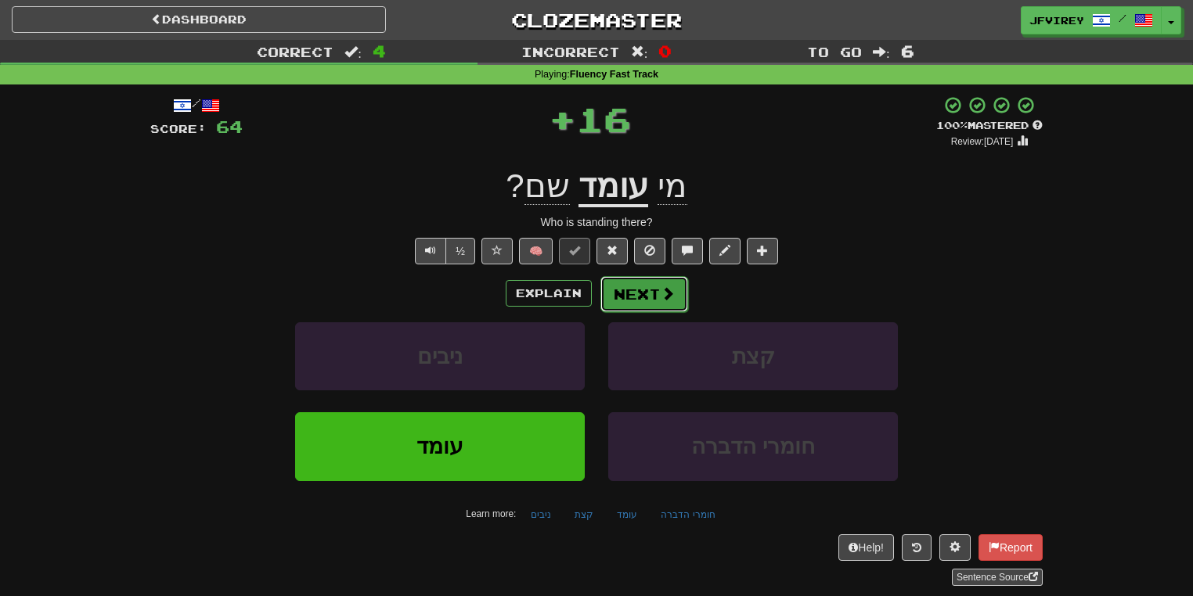
click at [632, 292] on button "Next" at bounding box center [644, 294] width 88 height 36
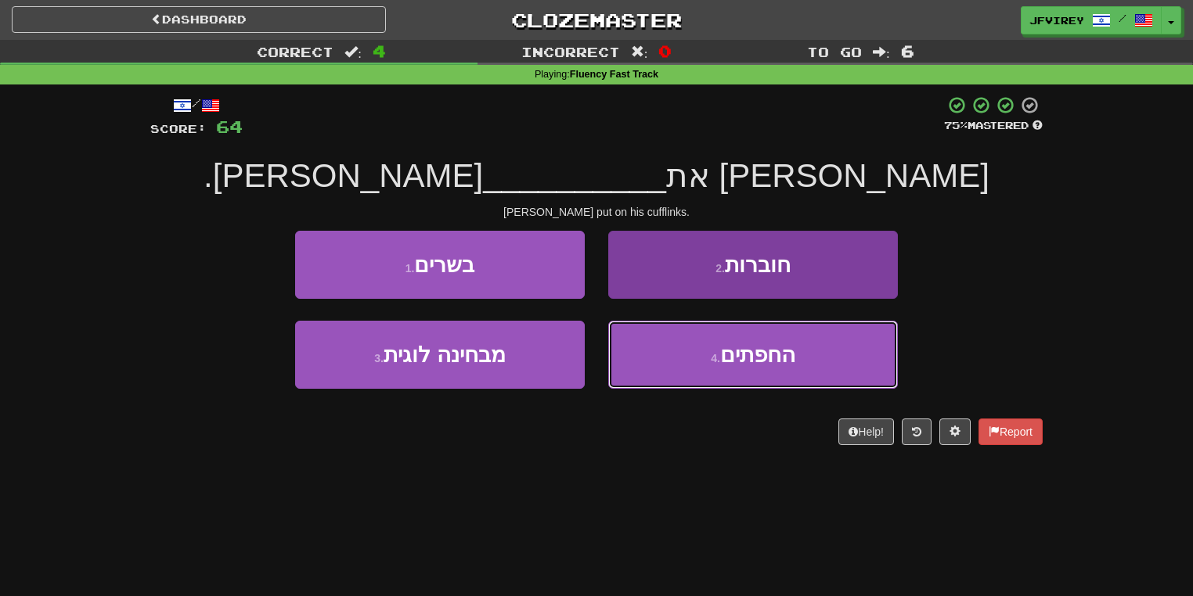
click at [655, 342] on button "4 . החפתים" at bounding box center [753, 355] width 290 height 68
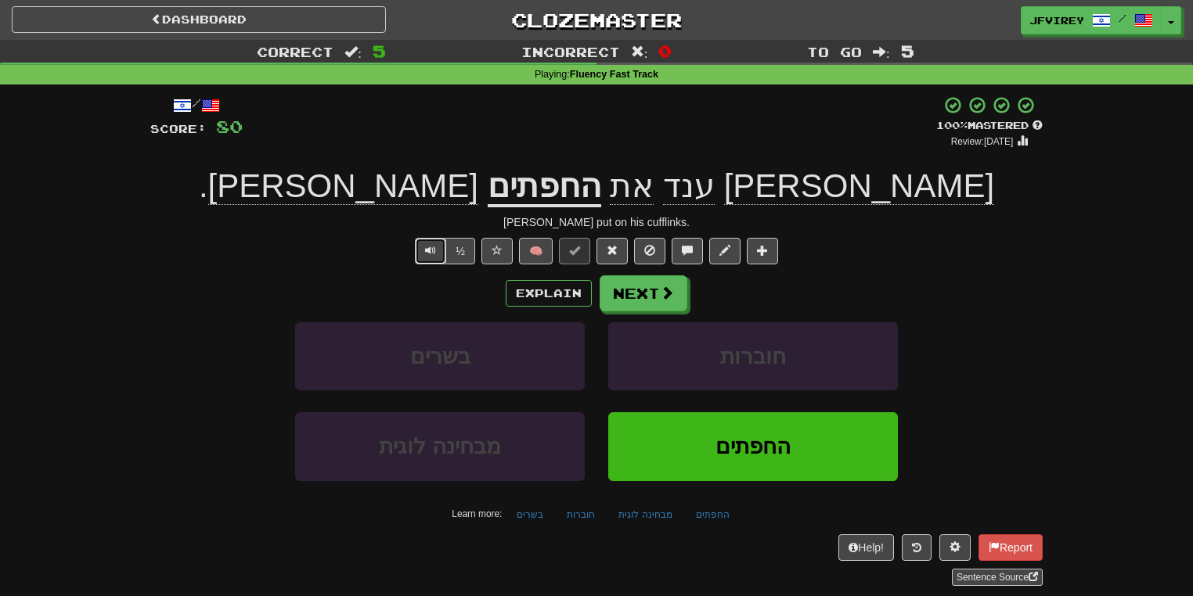
click at [434, 257] on button "Text-to-speech controls" at bounding box center [430, 251] width 31 height 27
click at [628, 300] on button "Next" at bounding box center [644, 294] width 88 height 36
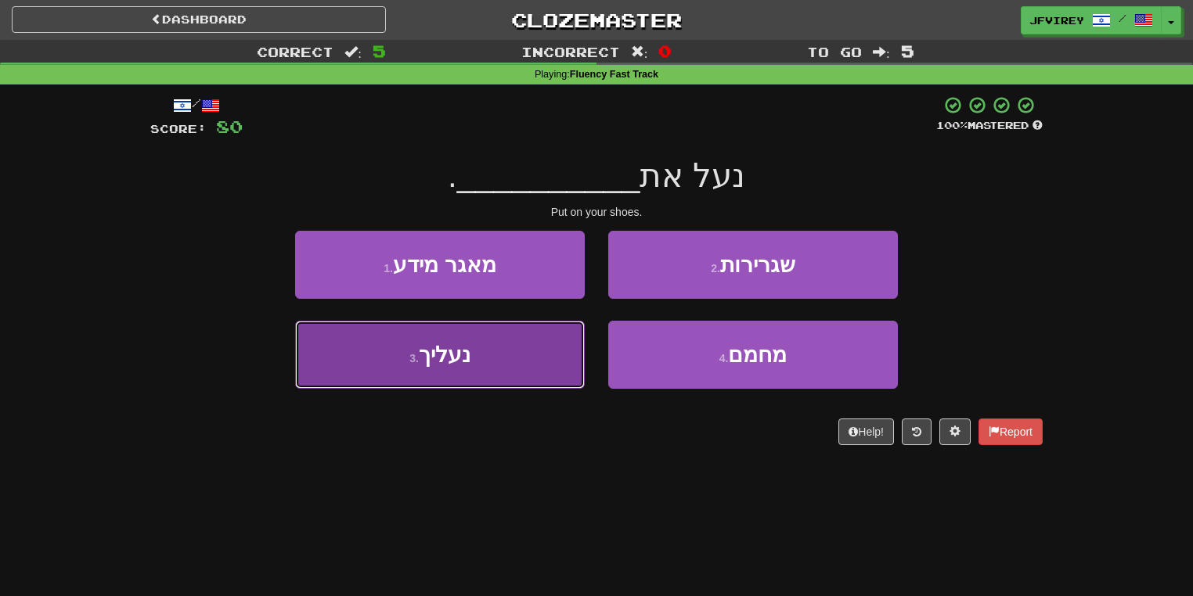
click at [511, 372] on button "3 . נעליך" at bounding box center [440, 355] width 290 height 68
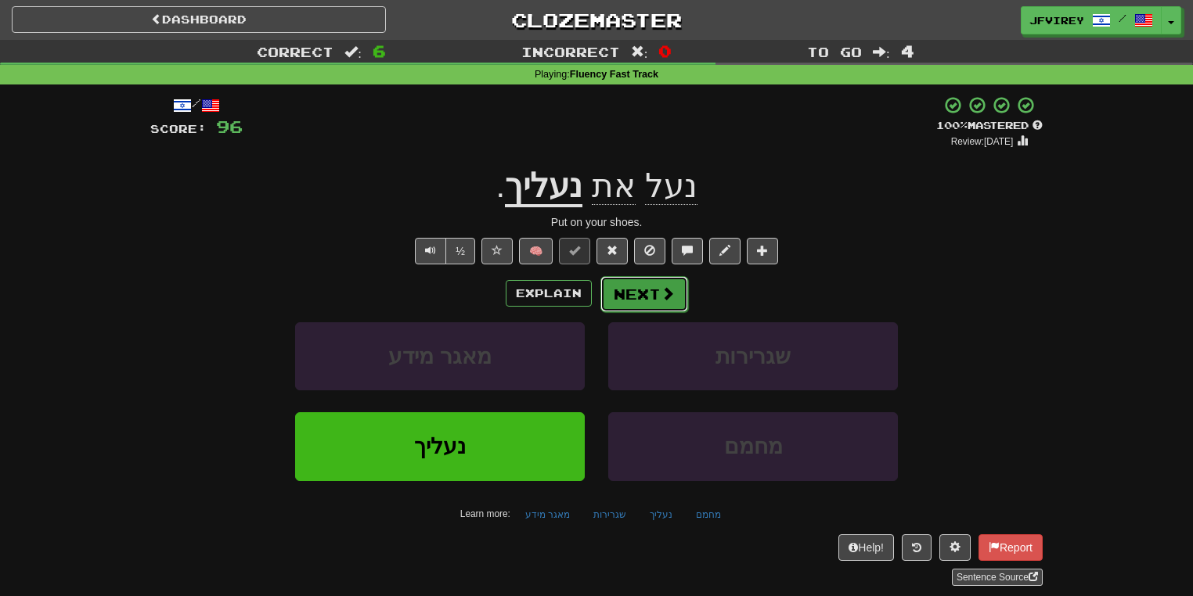
click at [632, 293] on button "Next" at bounding box center [644, 294] width 88 height 36
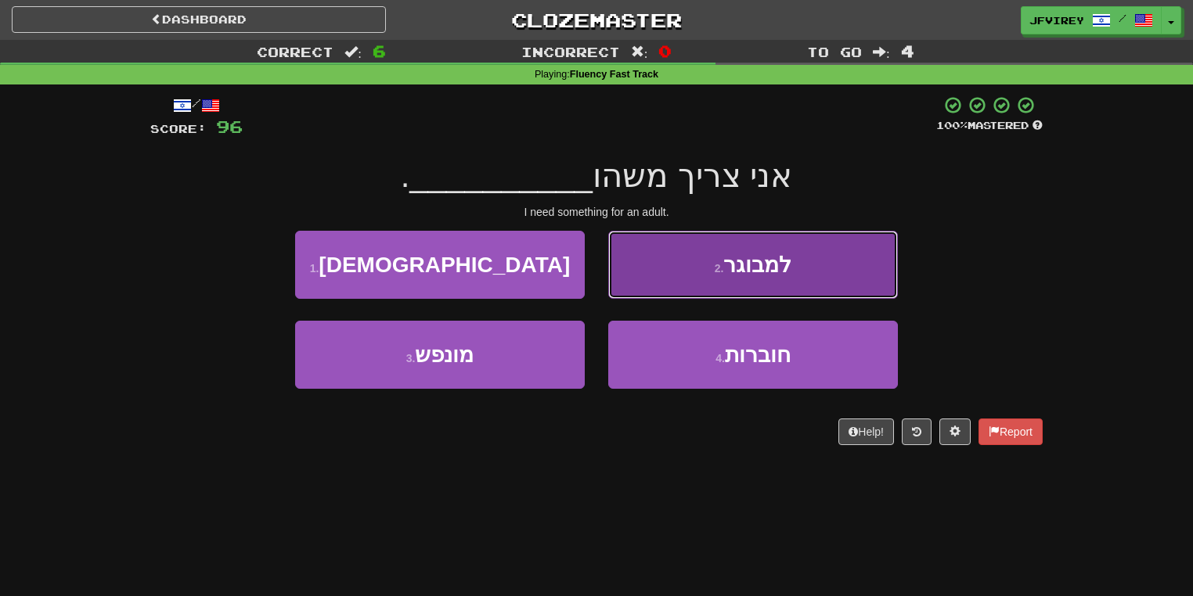
click at [680, 280] on button "2 . למבוגר" at bounding box center [753, 265] width 290 height 68
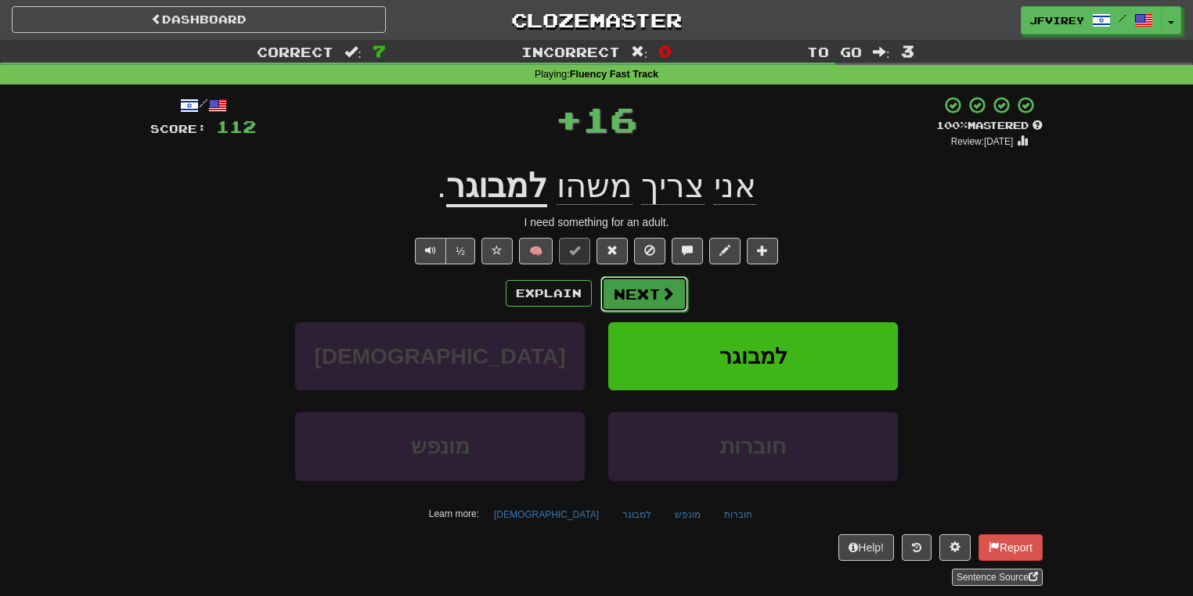
click at [623, 293] on button "Next" at bounding box center [644, 294] width 88 height 36
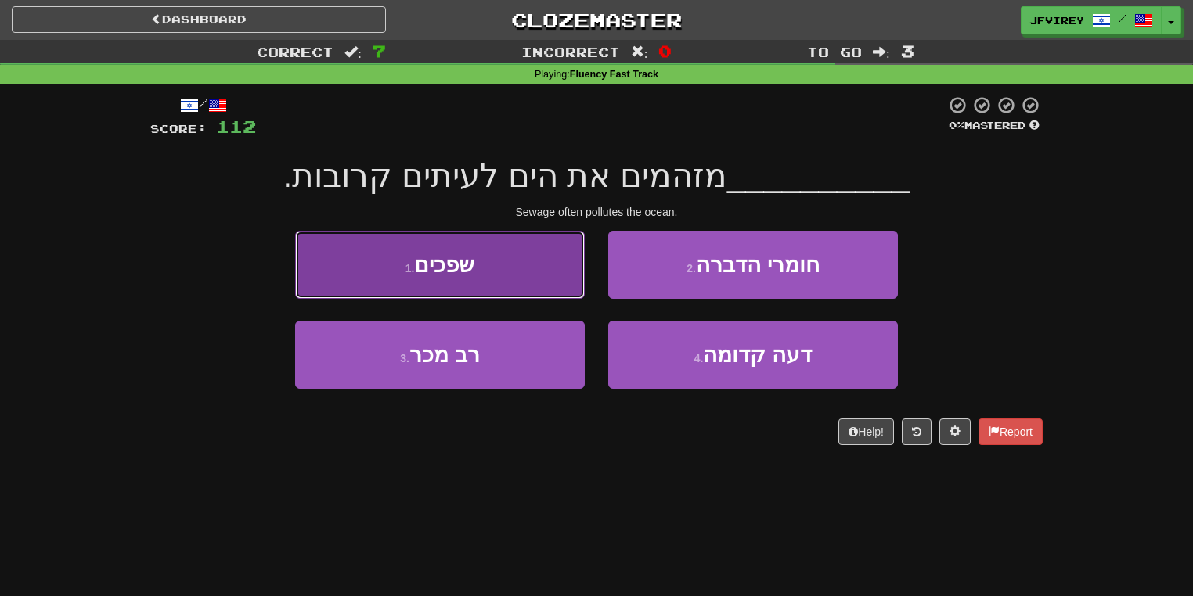
click at [517, 289] on button "1 . שפכים" at bounding box center [440, 265] width 290 height 68
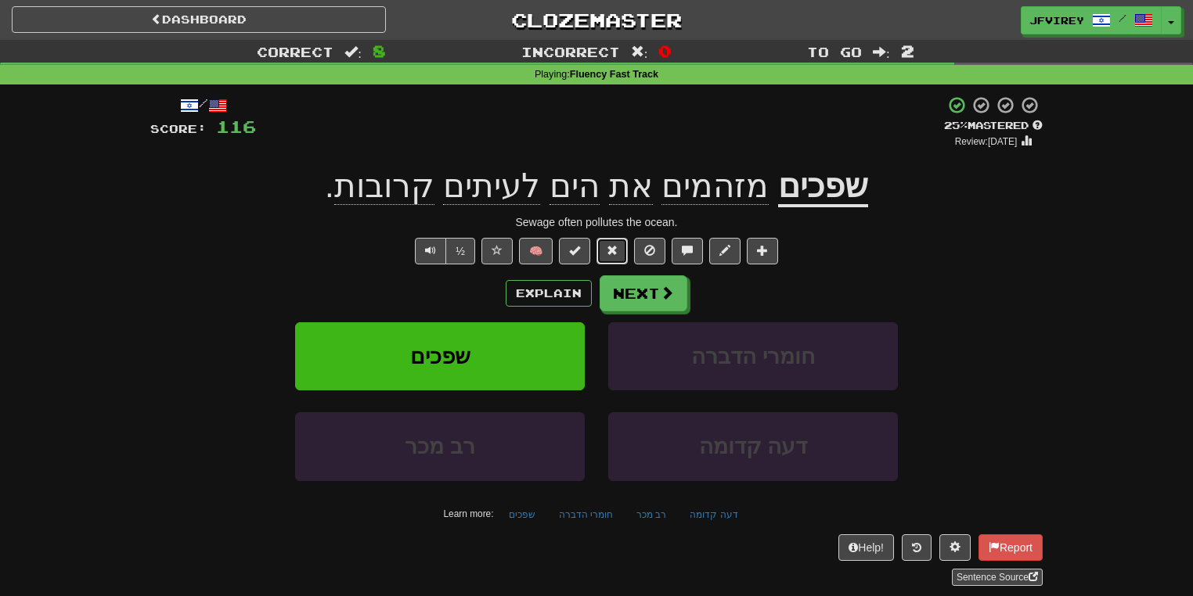
click at [606, 249] on span at bounding box center [611, 250] width 11 height 11
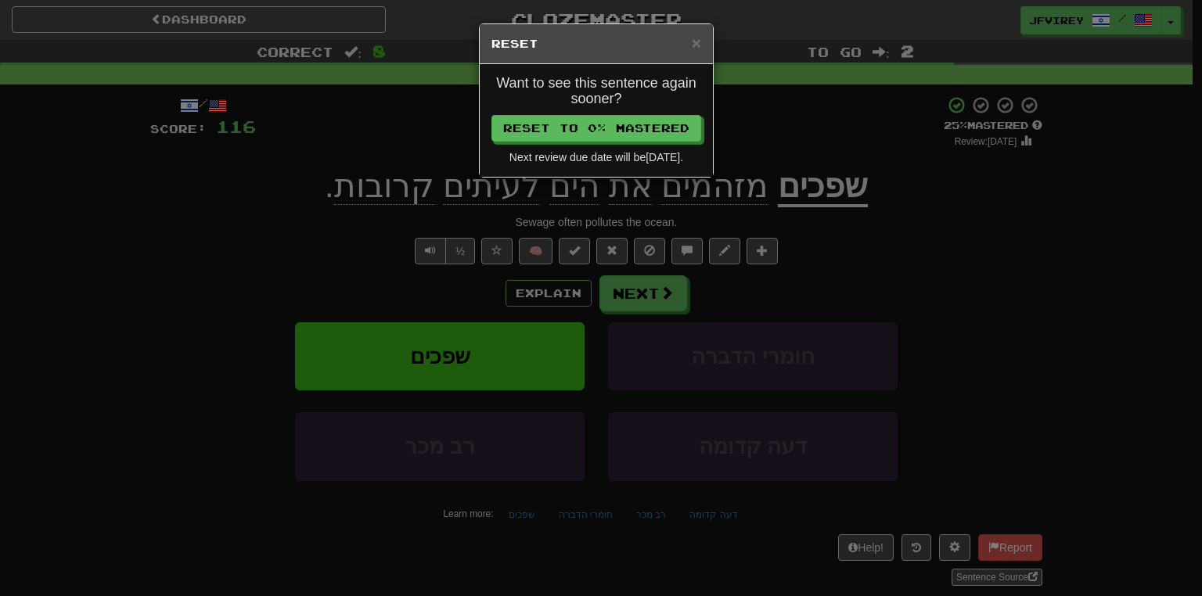
click at [689, 41] on h5 "Reset" at bounding box center [596, 44] width 210 height 16
click at [693, 38] on span "×" at bounding box center [696, 43] width 9 height 18
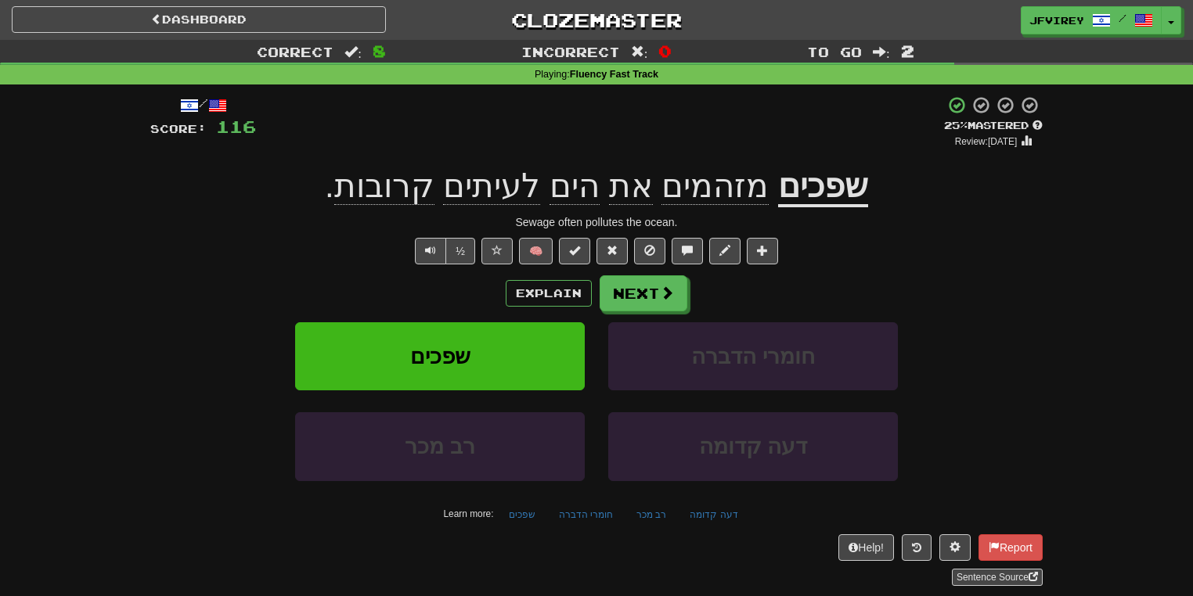
click at [804, 194] on u "שפכים" at bounding box center [823, 187] width 90 height 40
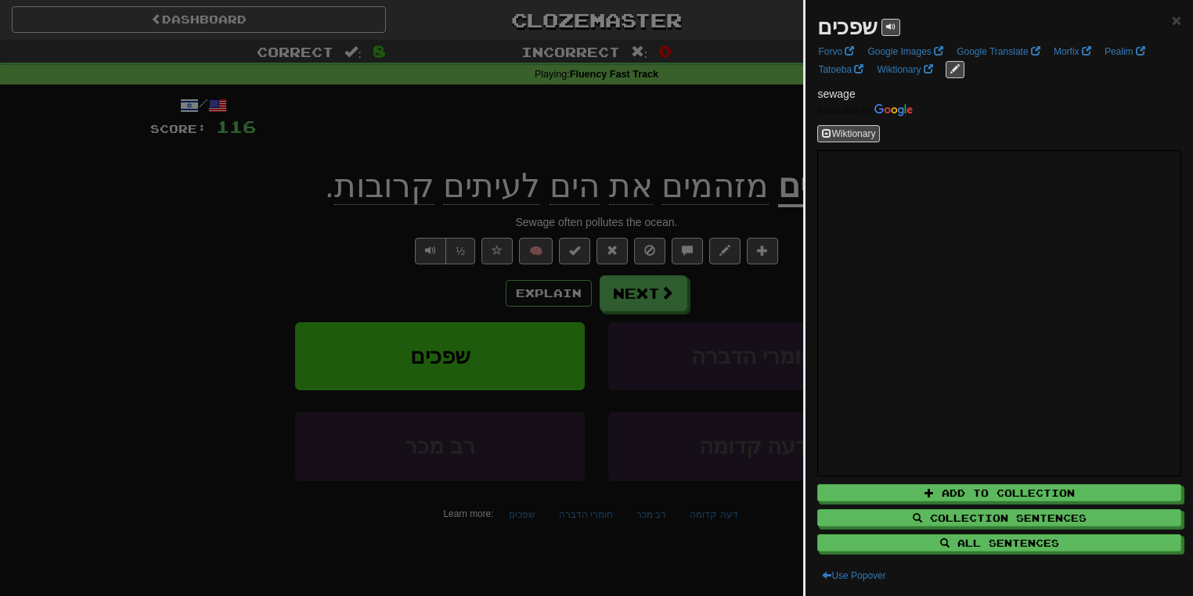
click at [749, 146] on div at bounding box center [596, 298] width 1193 height 596
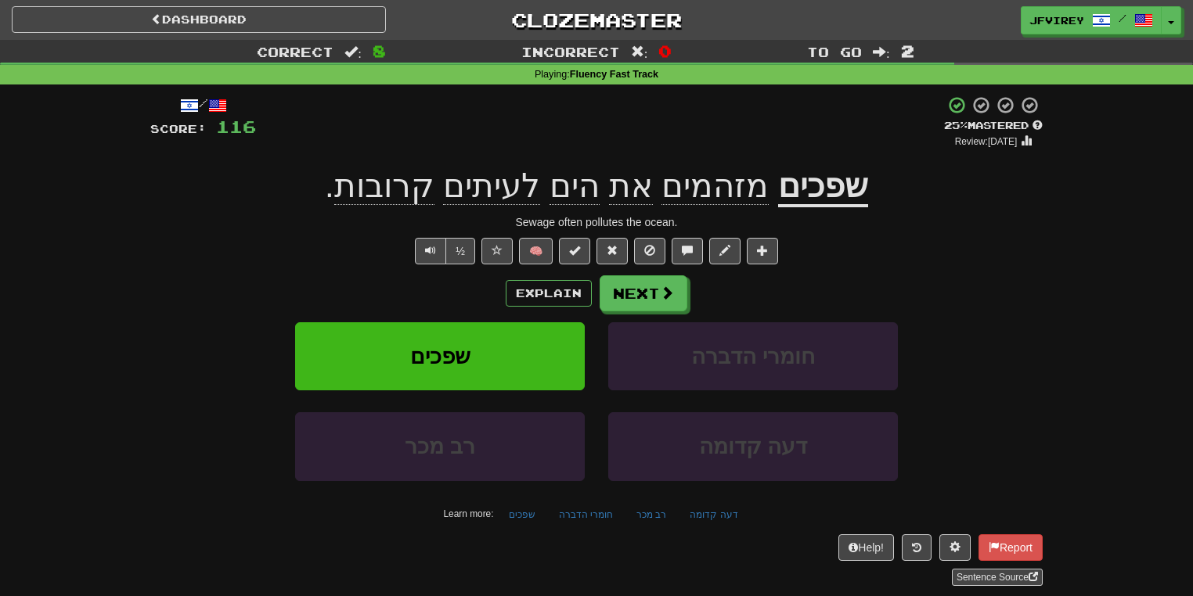
click at [732, 188] on span "מזהמים" at bounding box center [714, 186] width 107 height 38
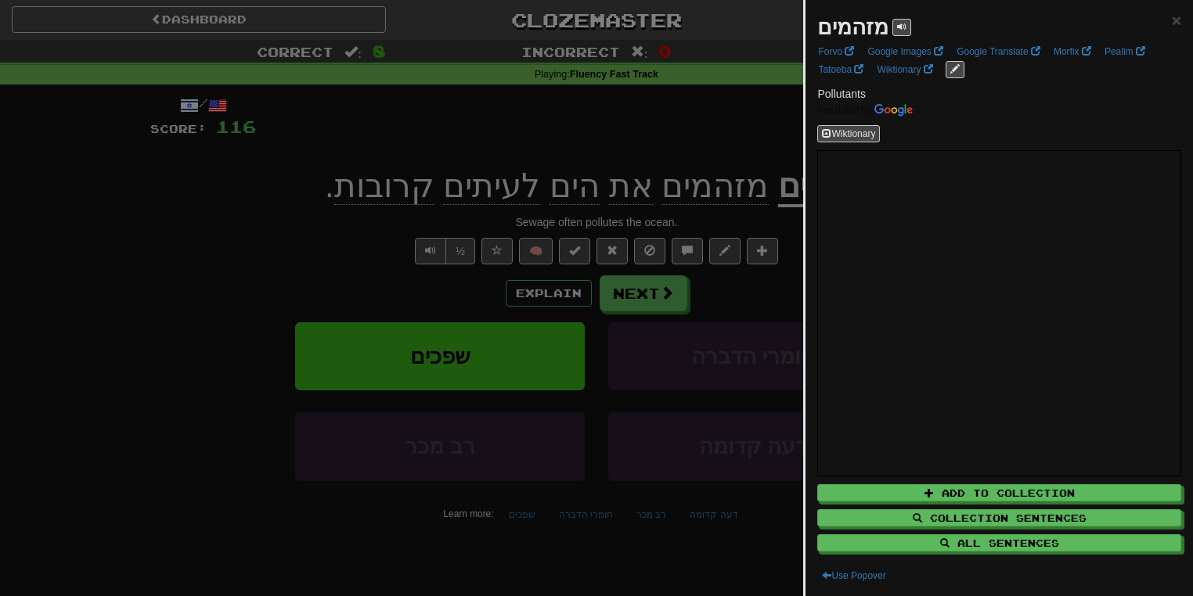
click at [689, 136] on div at bounding box center [596, 298] width 1193 height 596
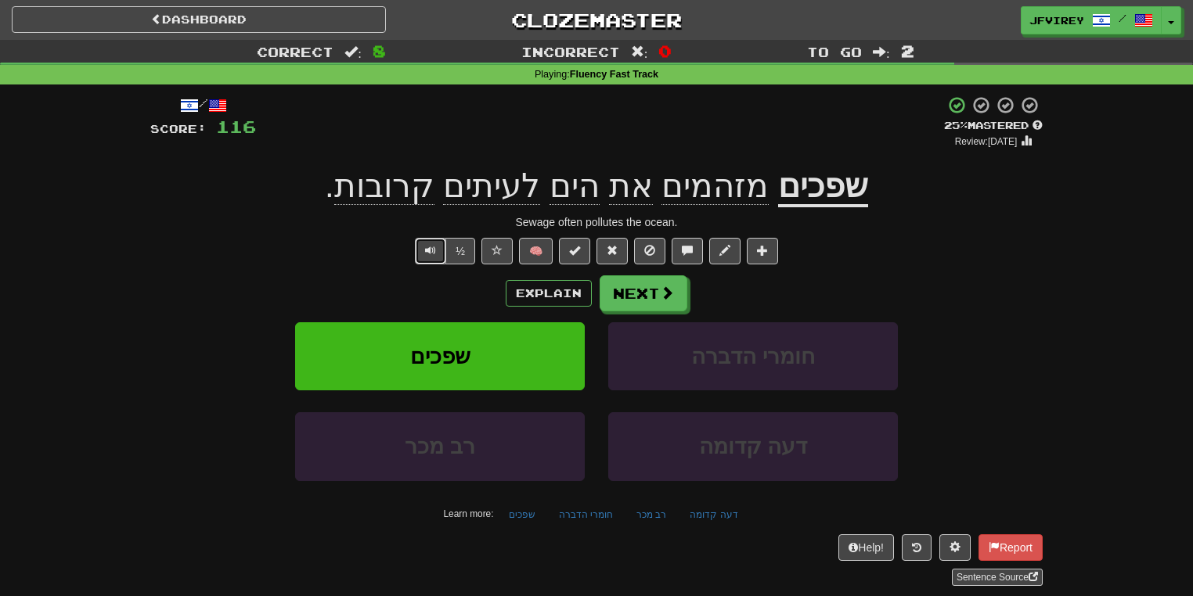
click at [426, 253] on span "Text-to-speech controls" at bounding box center [430, 250] width 11 height 11
click at [663, 303] on button "Next" at bounding box center [644, 294] width 88 height 36
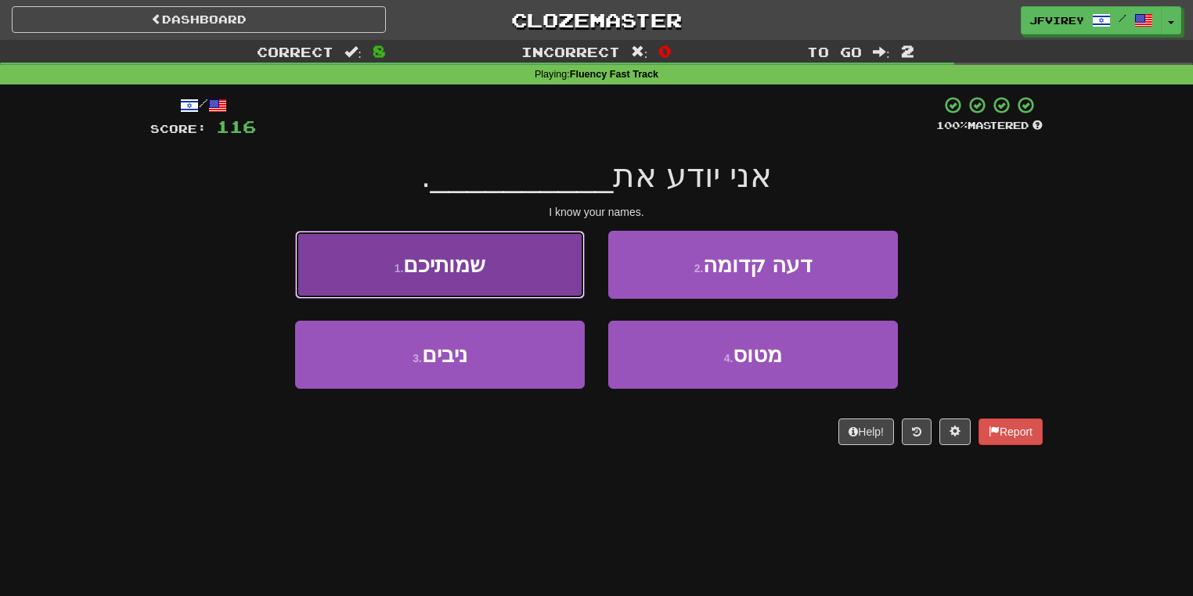
click at [526, 272] on button "1 . שמותיכם" at bounding box center [440, 265] width 290 height 68
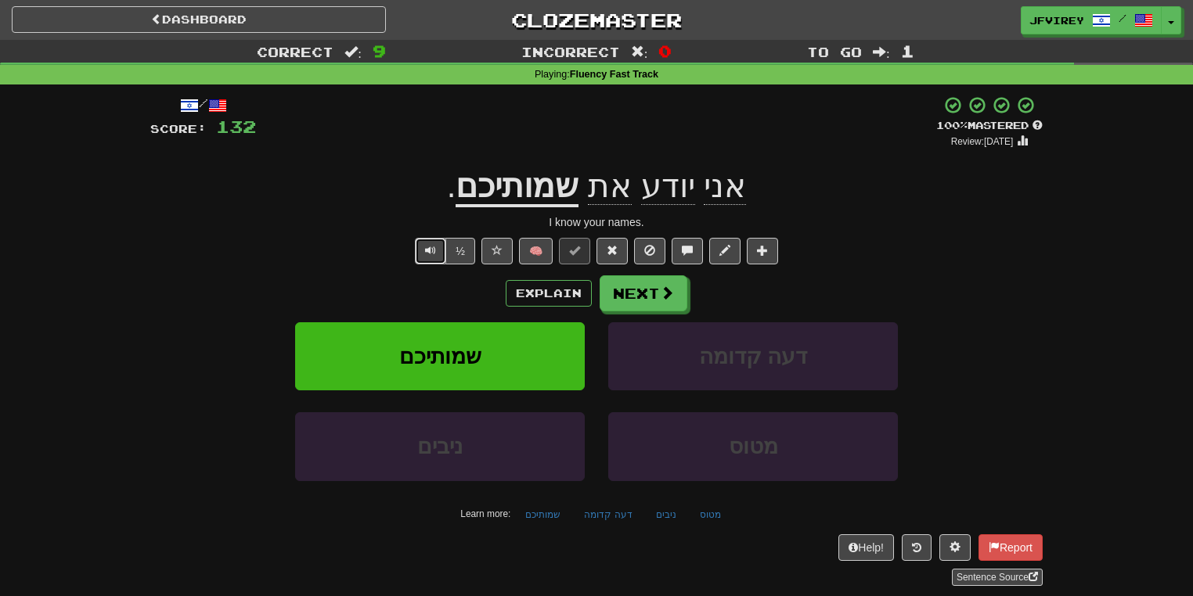
click at [429, 252] on span "Text-to-speech controls" at bounding box center [430, 250] width 11 height 11
click at [642, 302] on button "Next" at bounding box center [644, 294] width 88 height 36
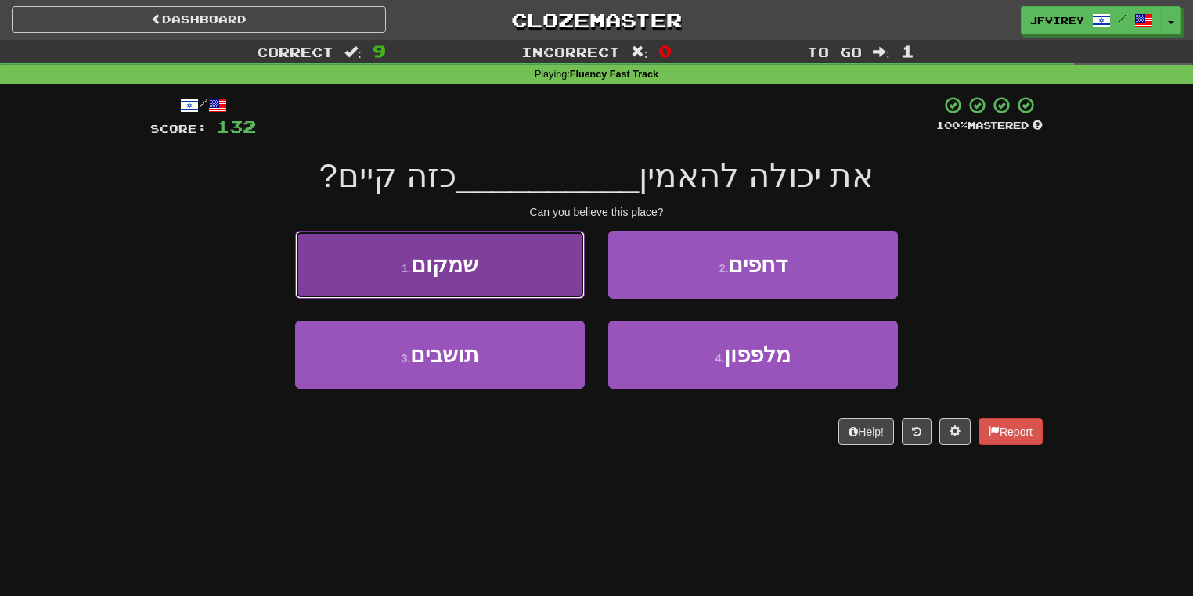
click at [509, 282] on button "1 . שמקום" at bounding box center [440, 265] width 290 height 68
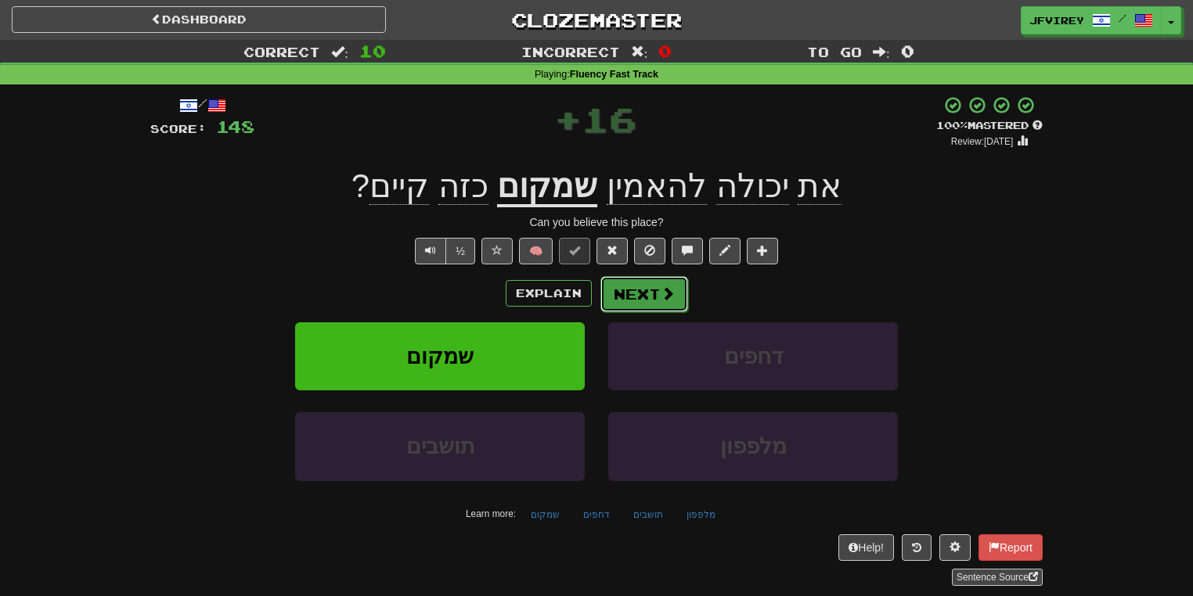
click at [628, 292] on button "Next" at bounding box center [644, 294] width 88 height 36
